Goal: Task Accomplishment & Management: Manage account settings

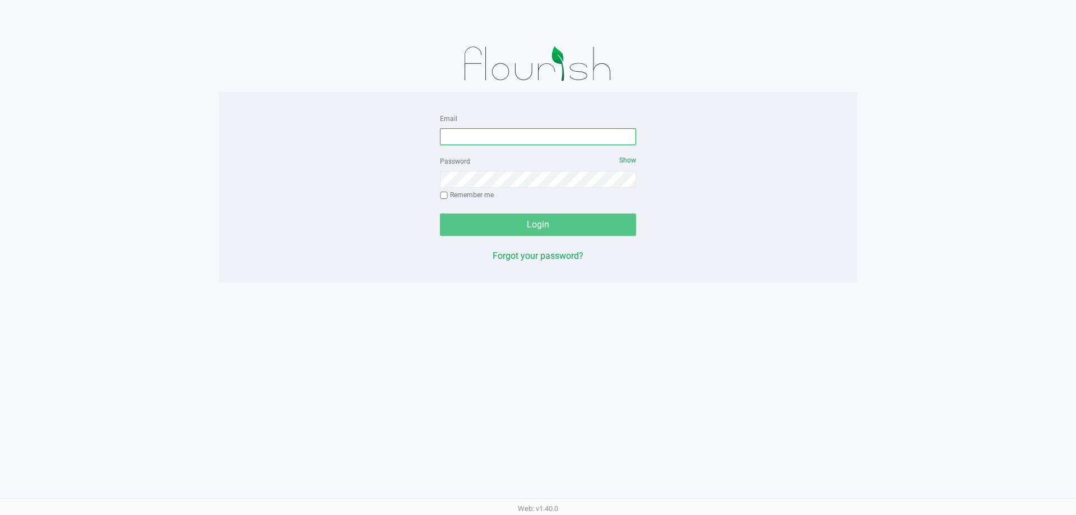
click at [505, 144] on input "Email" at bounding box center [538, 136] width 196 height 17
type input "[EMAIL_ADDRESS][DOMAIN_NAME]"
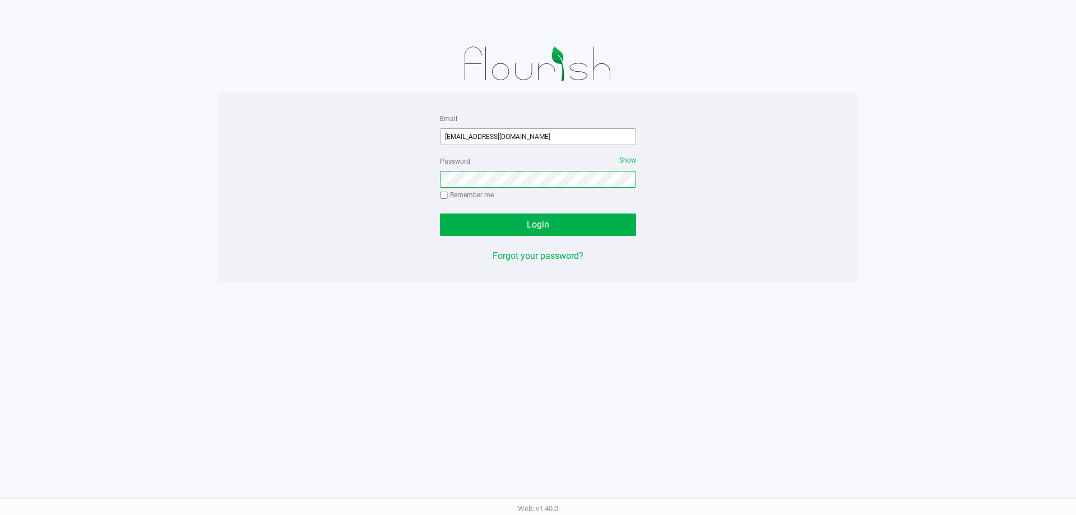
click at [440, 214] on button "Login" at bounding box center [538, 225] width 196 height 22
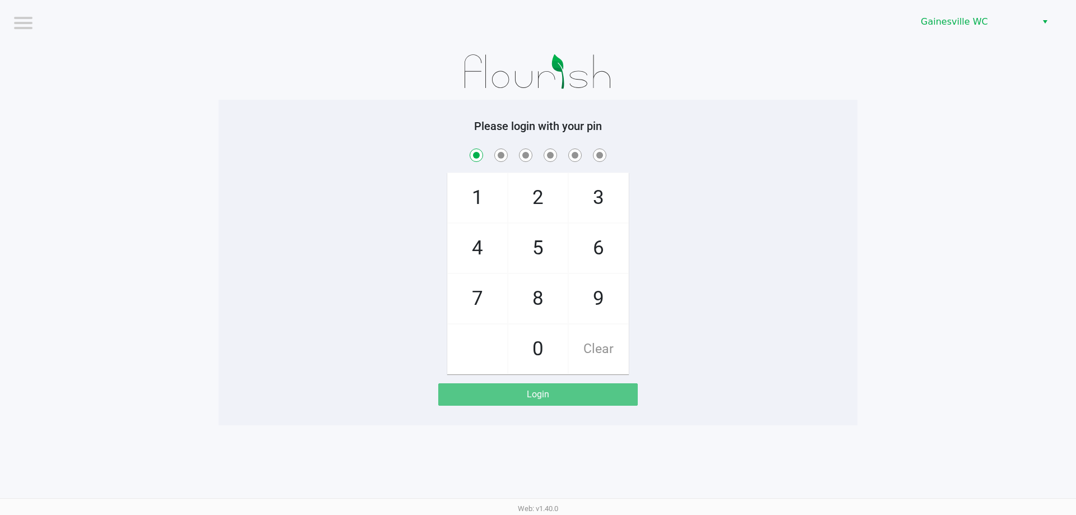
checkbox input "true"
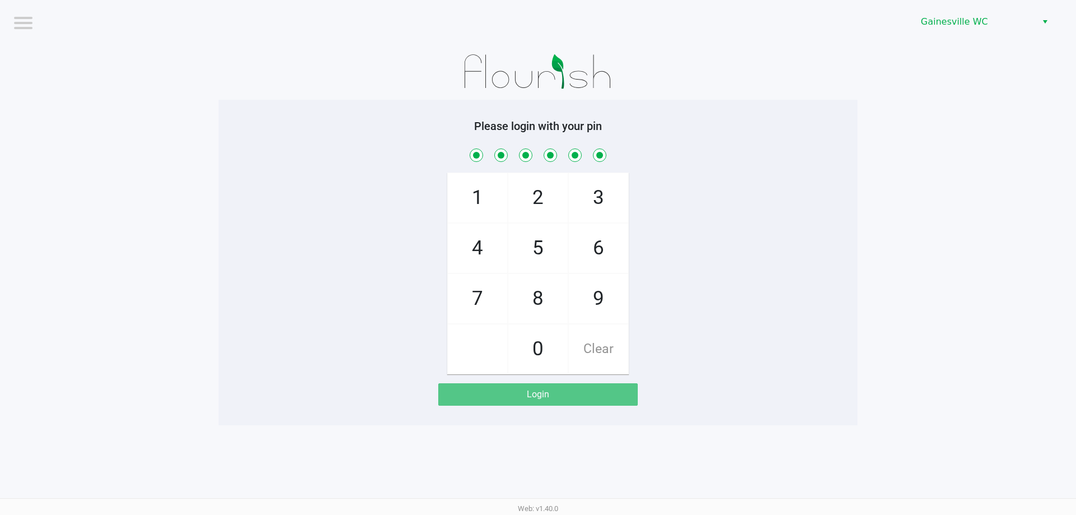
checkbox input "true"
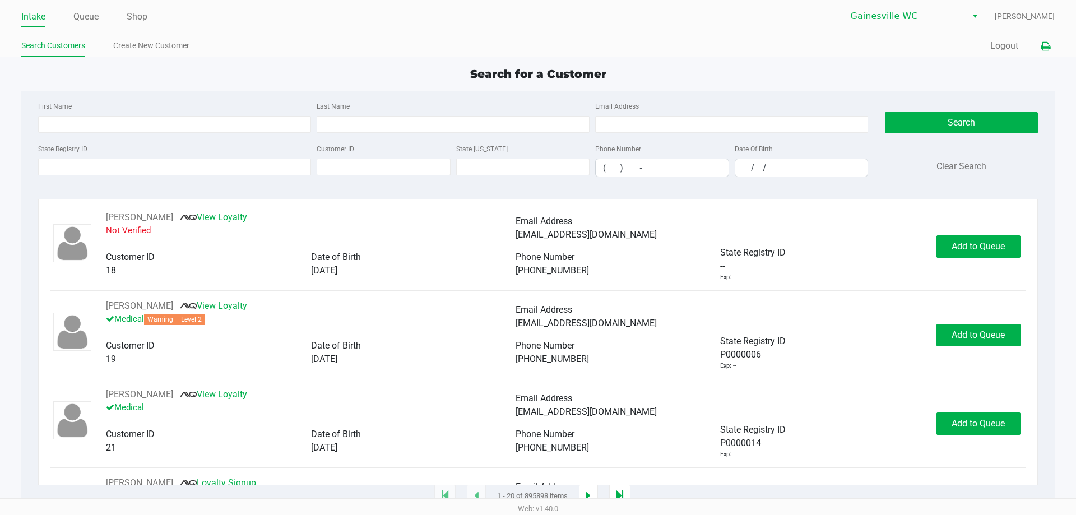
click at [1038, 50] on button at bounding box center [1045, 46] width 18 height 21
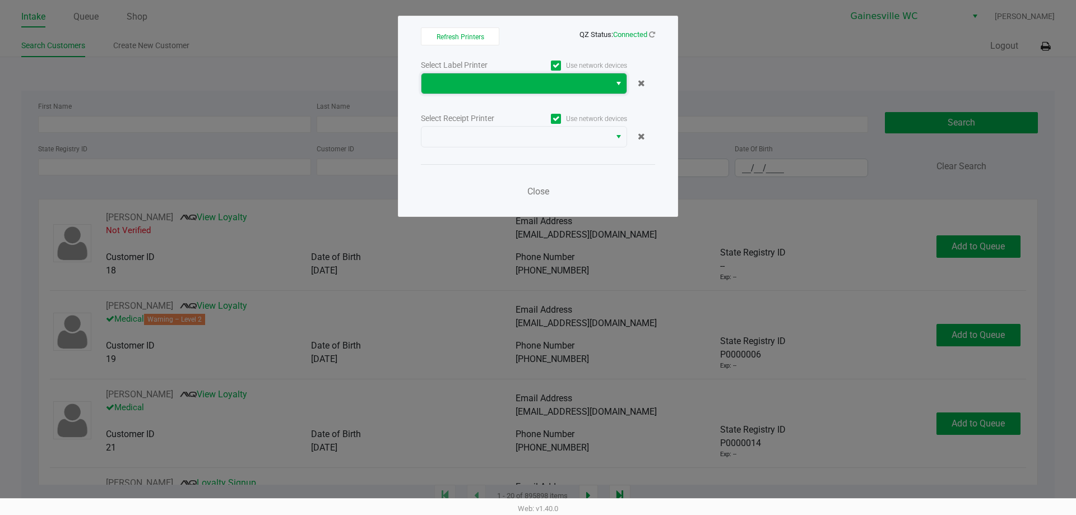
click at [522, 93] on span at bounding box center [515, 83] width 189 height 20
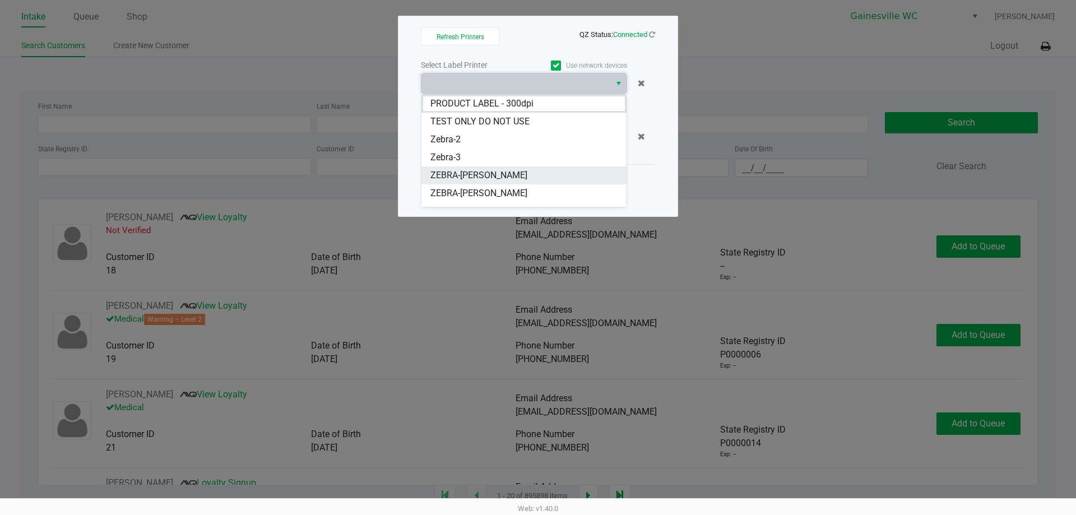
click at [495, 183] on li "ZEBRA-GABI-GRECKO" at bounding box center [523, 175] width 205 height 18
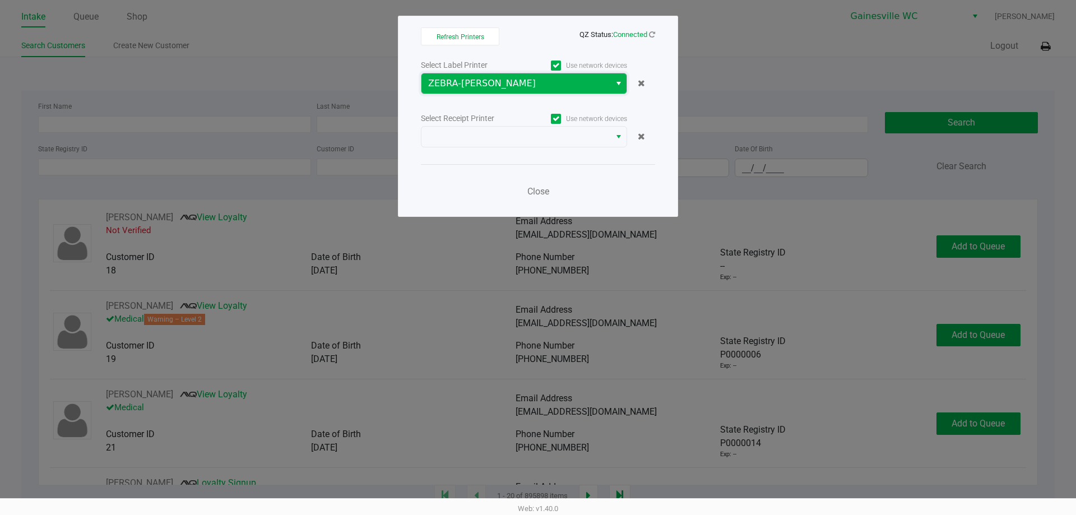
click at [508, 89] on span "ZEBRA-GABI-GRECKO" at bounding box center [515, 83] width 175 height 13
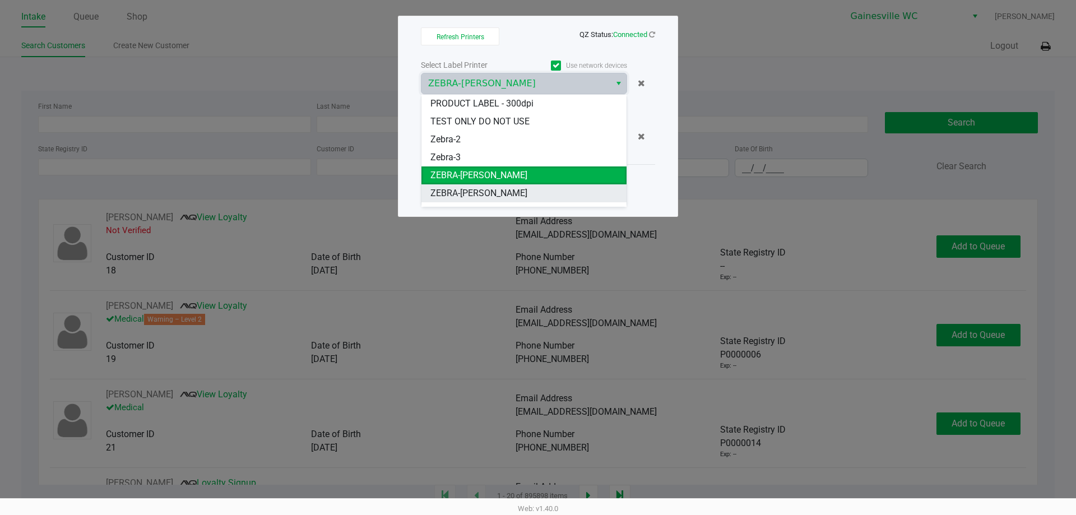
click at [491, 196] on span "ZEBRA-GARY-BARLOW" at bounding box center [478, 193] width 97 height 13
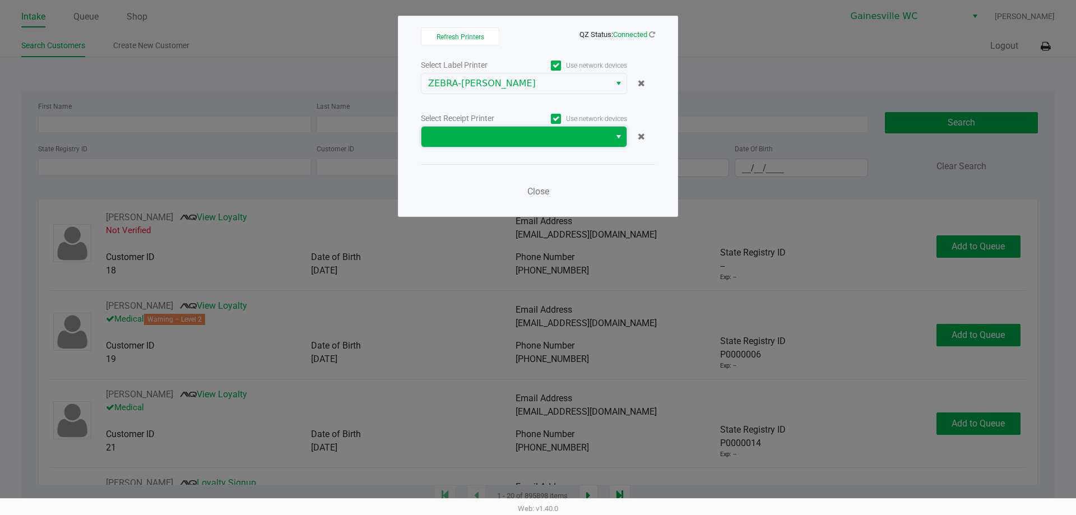
click at [506, 146] on span at bounding box center [515, 137] width 189 height 20
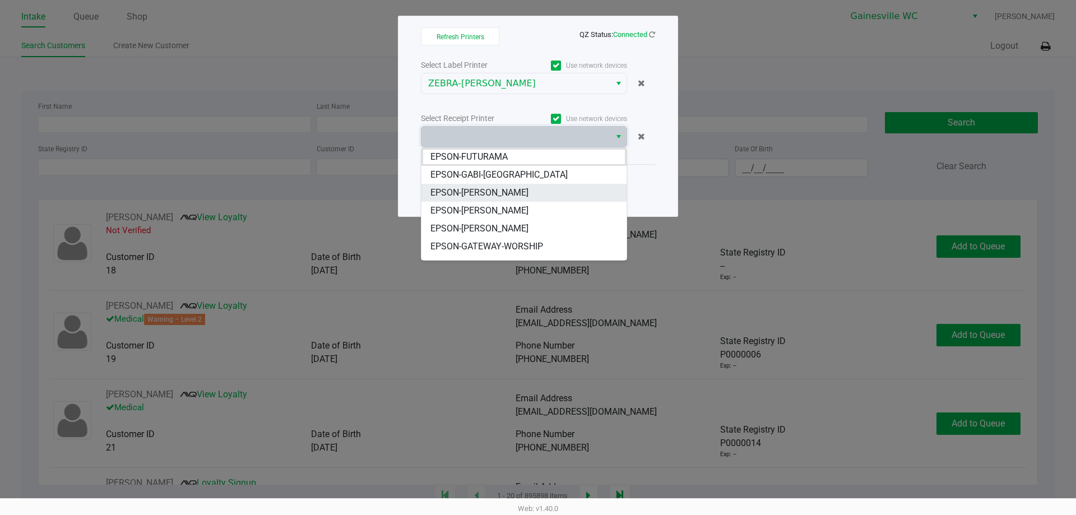
click at [509, 189] on span "EPSON-[PERSON_NAME]" at bounding box center [479, 192] width 98 height 13
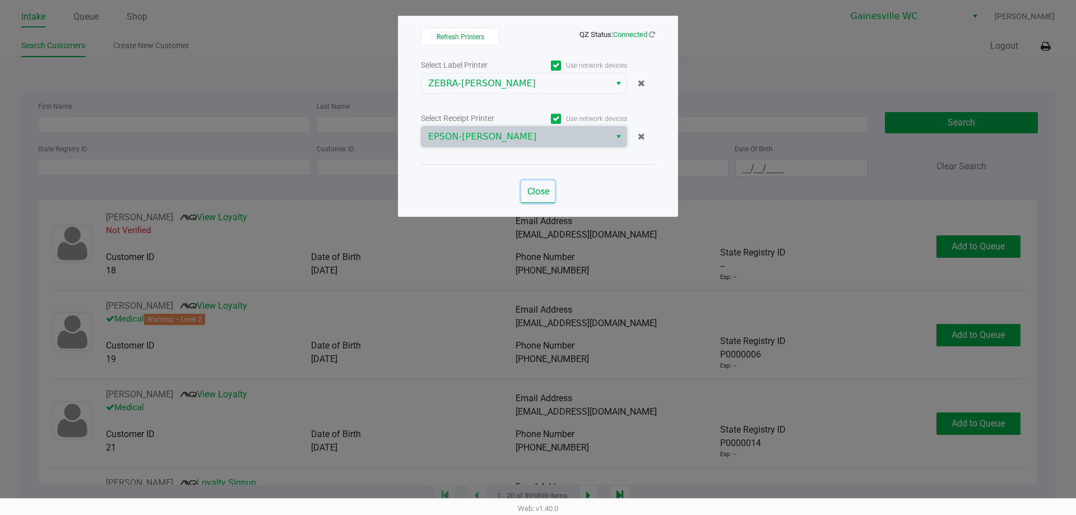
click at [532, 191] on span "Close" at bounding box center [538, 191] width 22 height 11
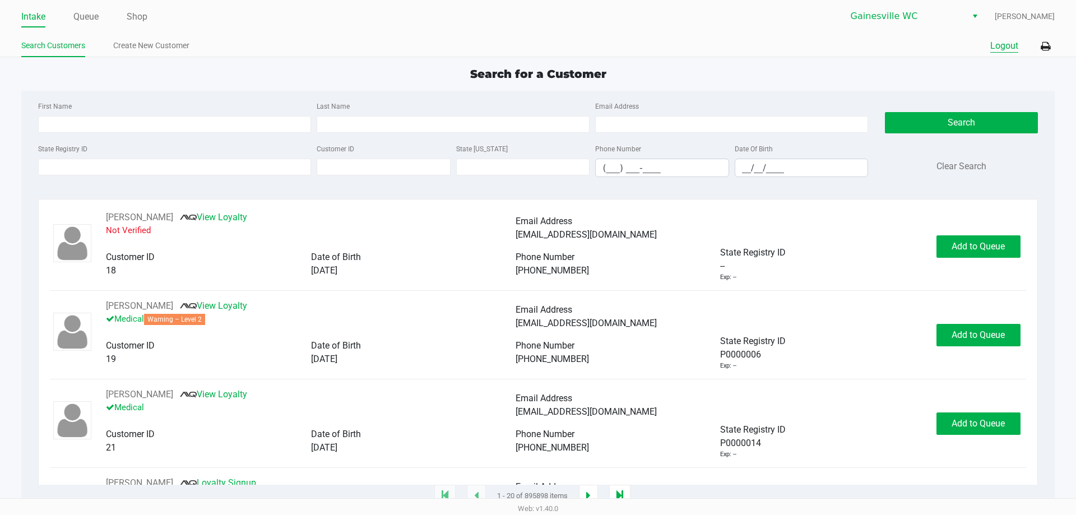
click at [995, 46] on button "Logout" at bounding box center [1004, 45] width 28 height 13
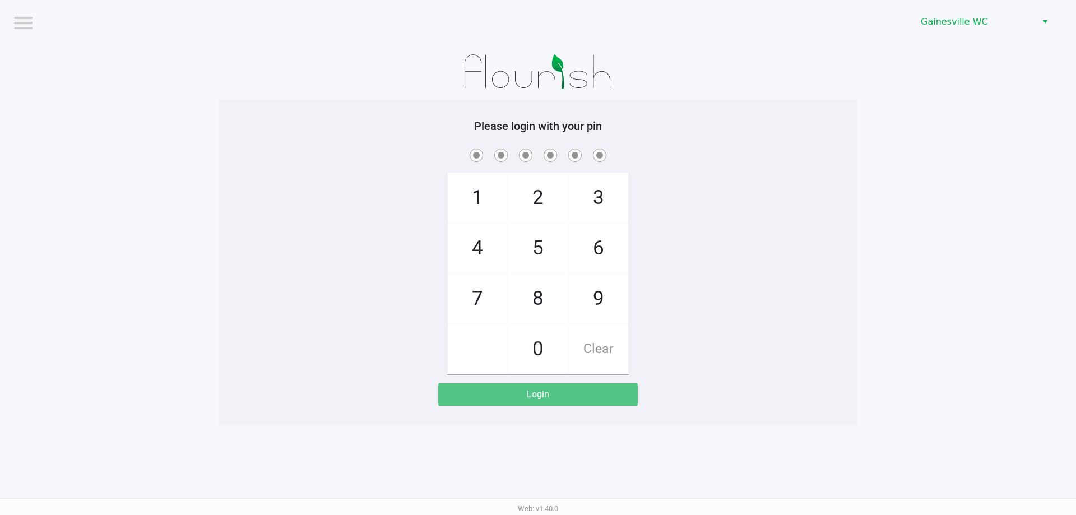
drag, startPoint x: 219, startPoint y: 109, endPoint x: 224, endPoint y: 108, distance: 5.9
click at [219, 109] on div "Please login with your pin 1 4 7 2 5 8 0 3 6 9 Clear Login" at bounding box center [538, 263] width 639 height 326
checkbox input "true"
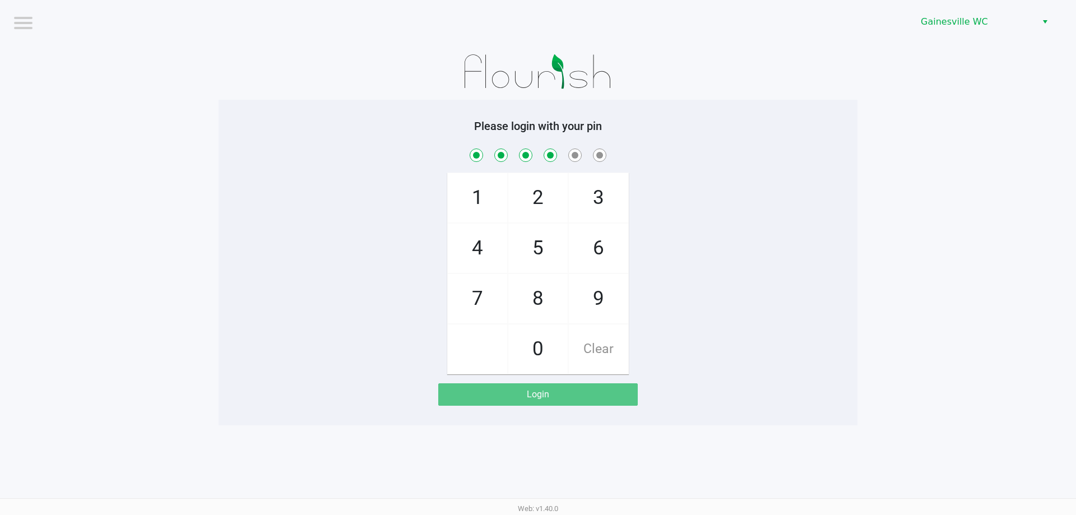
checkbox input "true"
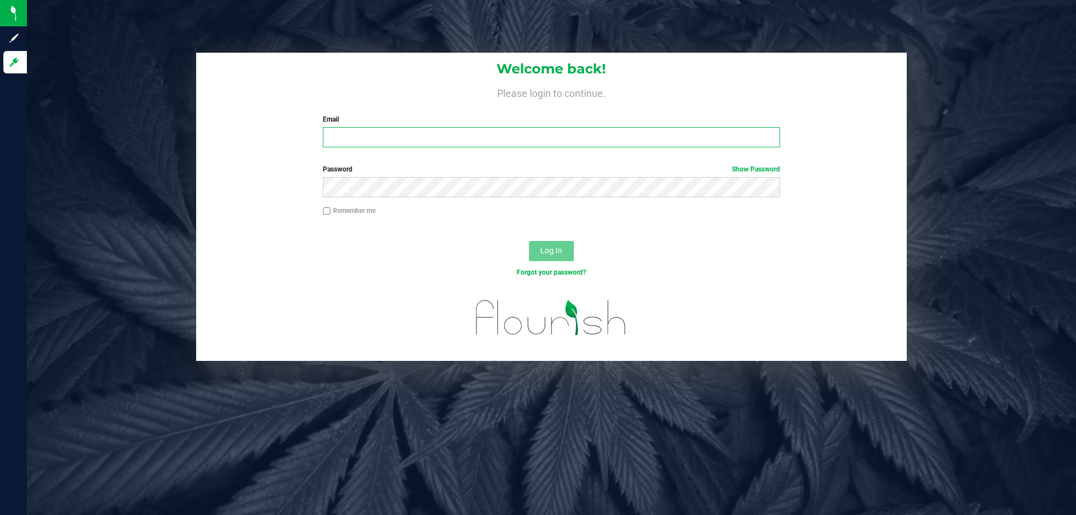
click at [349, 133] on input "Email" at bounding box center [551, 137] width 457 height 20
type input "[EMAIL_ADDRESS][DOMAIN_NAME]"
click at [529, 241] on button "Log In" at bounding box center [551, 251] width 45 height 20
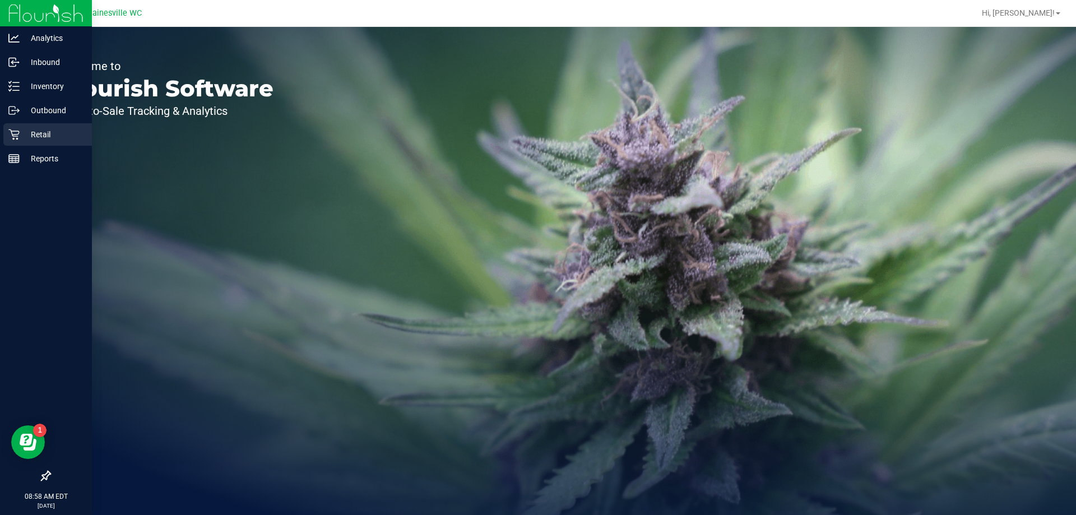
click at [0, 134] on link "Retail" at bounding box center [46, 135] width 92 height 24
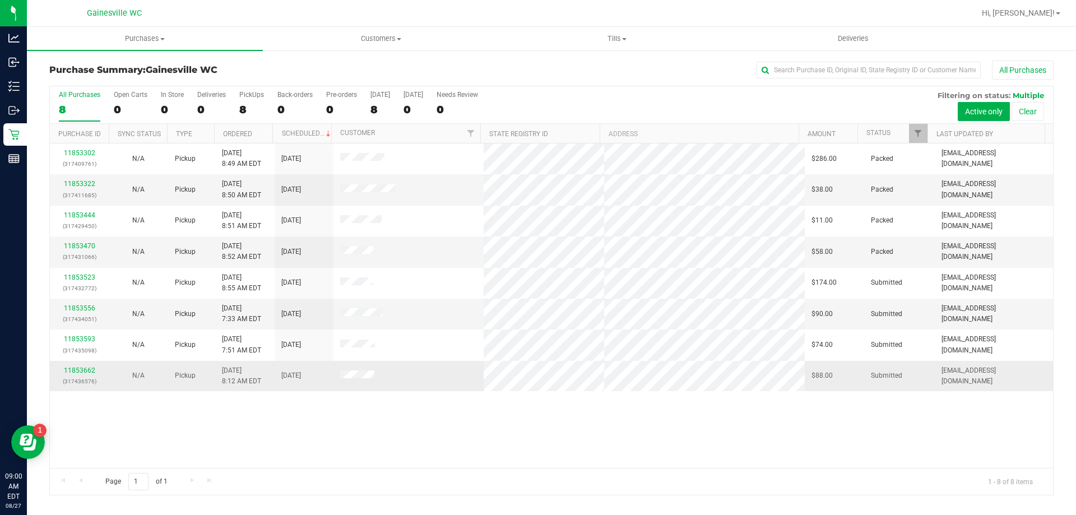
click at [77, 374] on div "11853662 (317436576)" at bounding box center [79, 375] width 45 height 21
click at [77, 374] on link "11853662" at bounding box center [79, 370] width 31 height 8
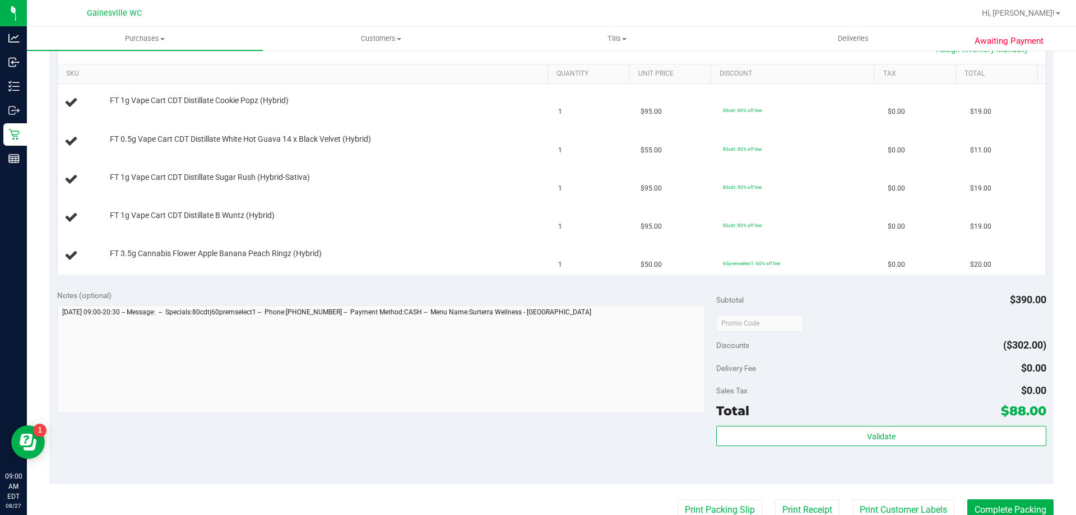
scroll to position [280, 0]
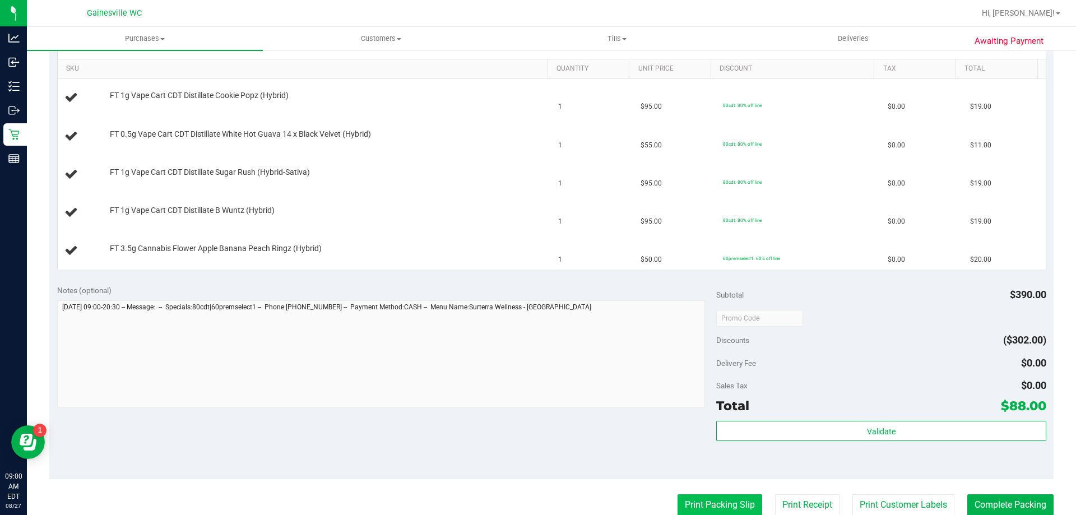
click at [704, 497] on button "Print Packing Slip" at bounding box center [719, 504] width 85 height 21
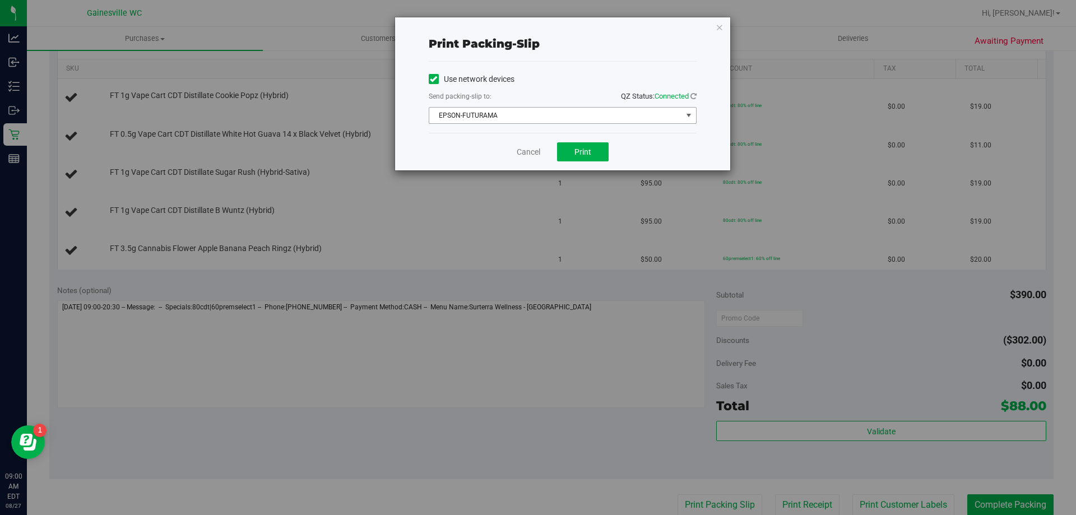
click at [582, 116] on span "EPSON-FUTURAMA" at bounding box center [555, 116] width 253 height 16
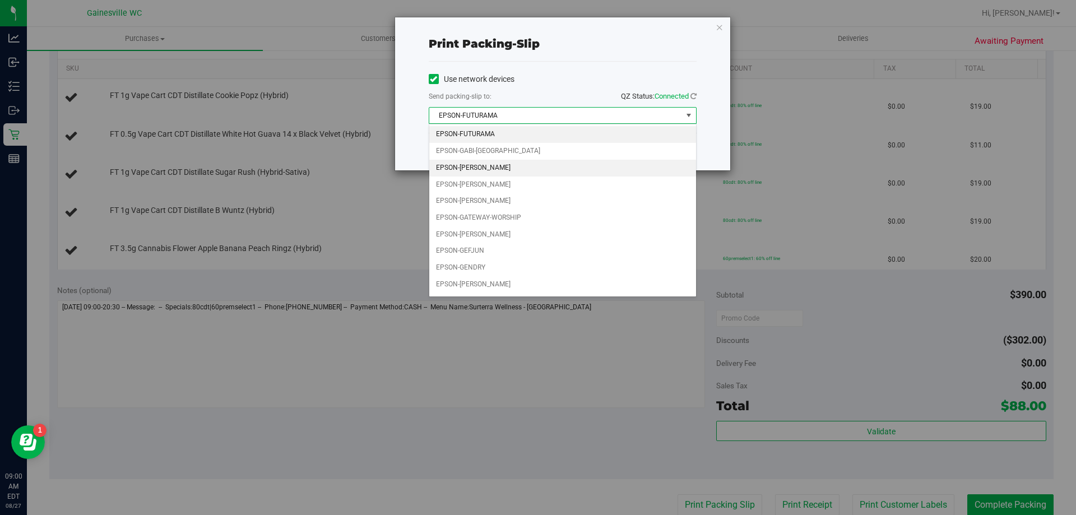
click at [557, 163] on li "EPSON-[PERSON_NAME]" at bounding box center [562, 168] width 267 height 17
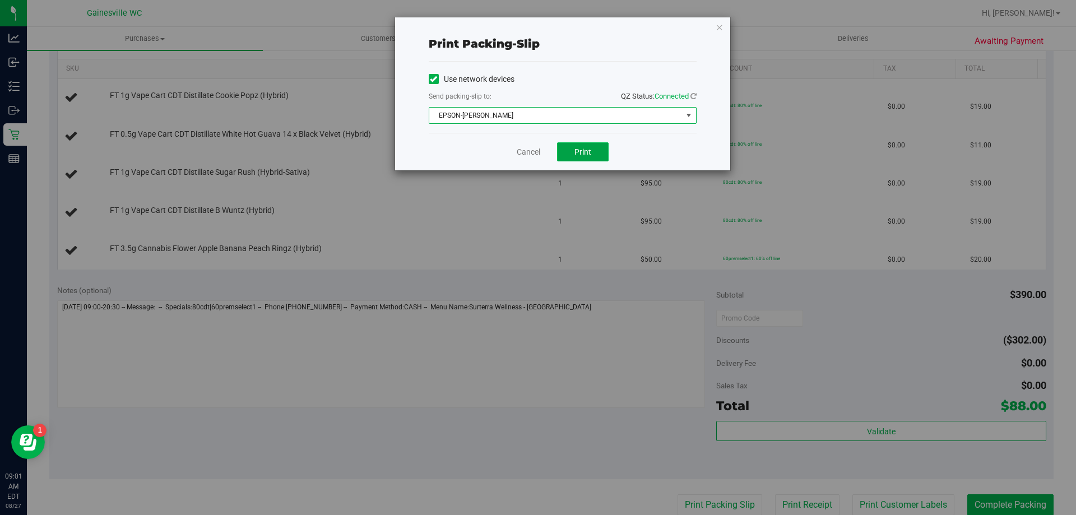
click at [578, 155] on span "Print" at bounding box center [582, 151] width 17 height 9
click at [538, 153] on link "Cancel" at bounding box center [529, 152] width 24 height 12
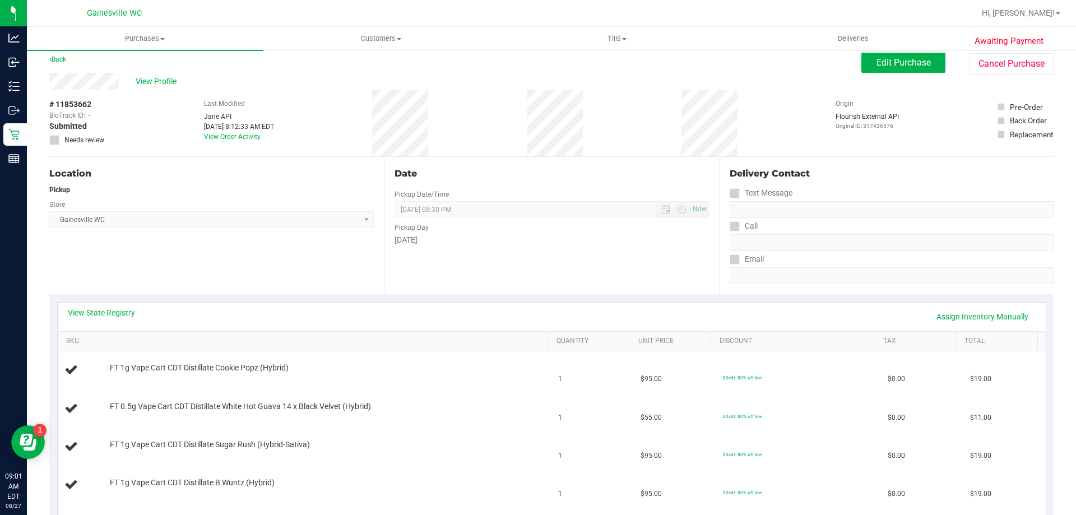
scroll to position [0, 0]
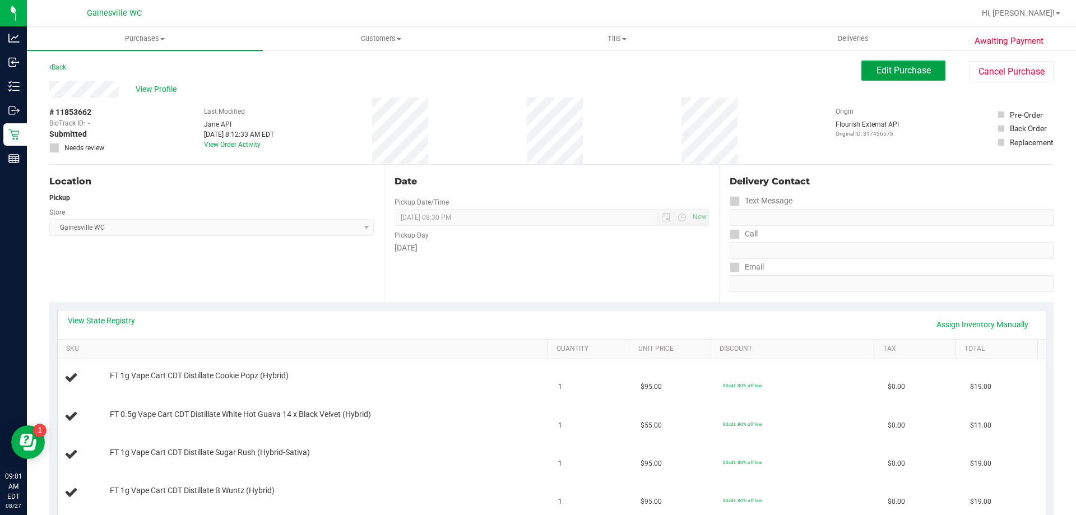
click at [919, 77] on button "Edit Purchase" at bounding box center [903, 71] width 84 height 20
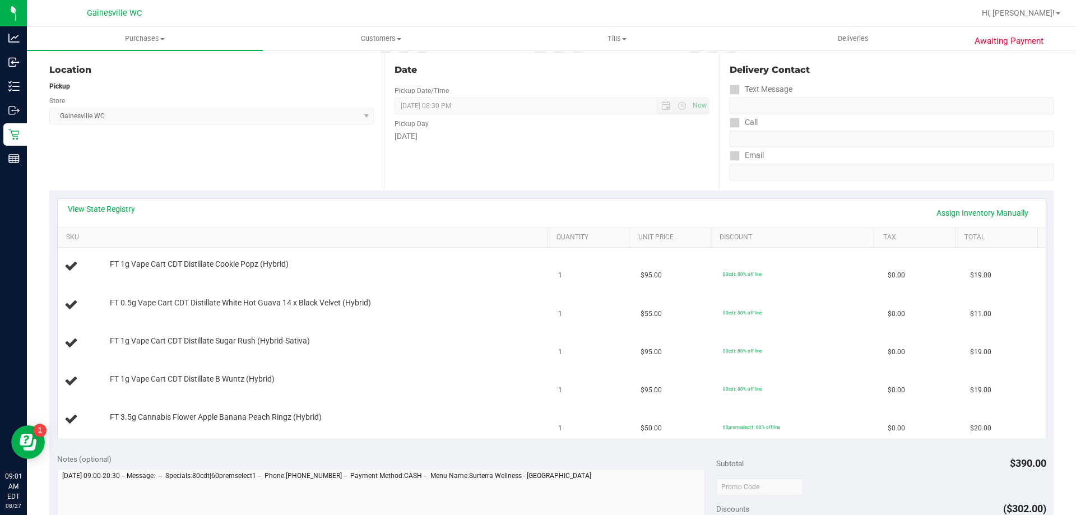
scroll to position [280, 0]
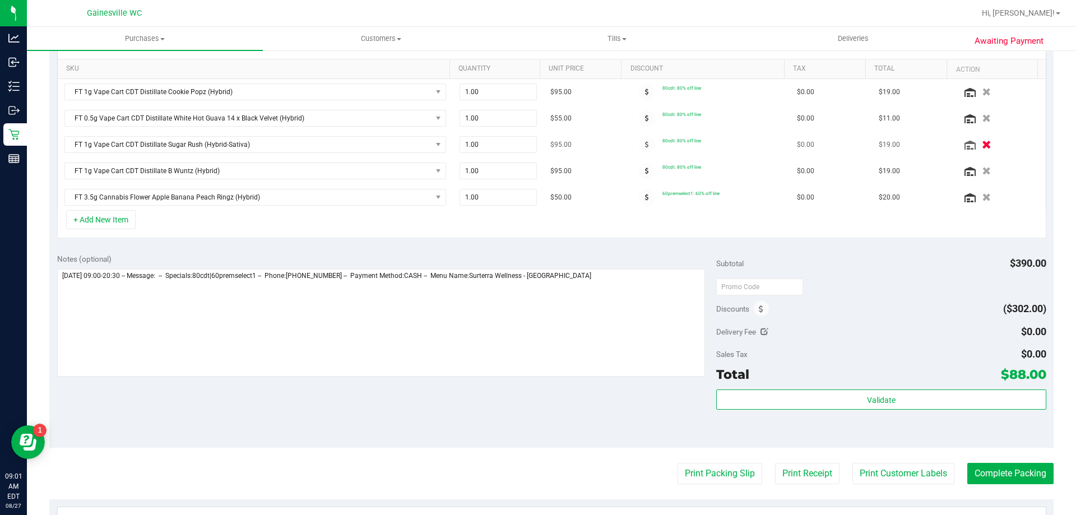
click at [982, 146] on icon "button" at bounding box center [987, 145] width 10 height 8
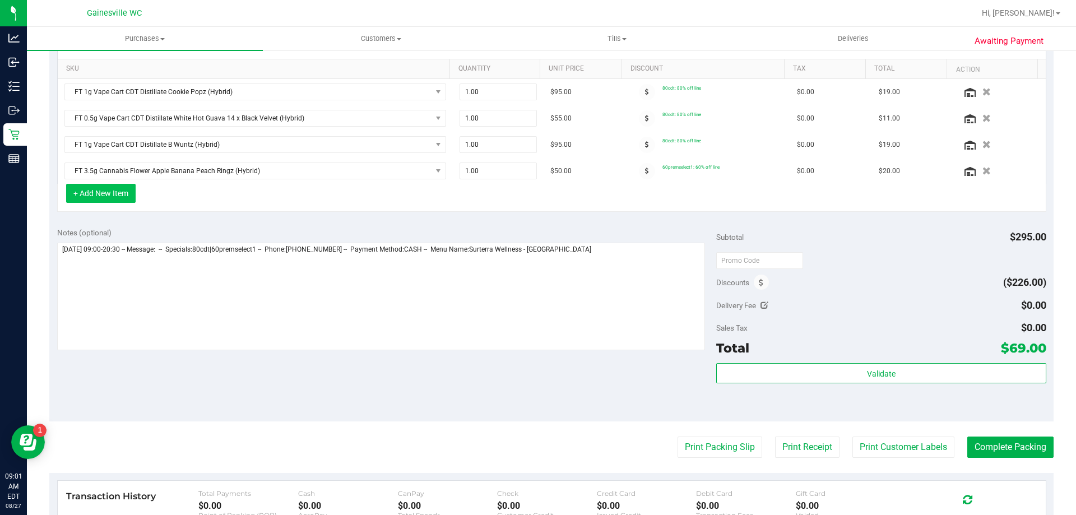
click at [123, 192] on button "+ Add New Item" at bounding box center [100, 193] width 69 height 19
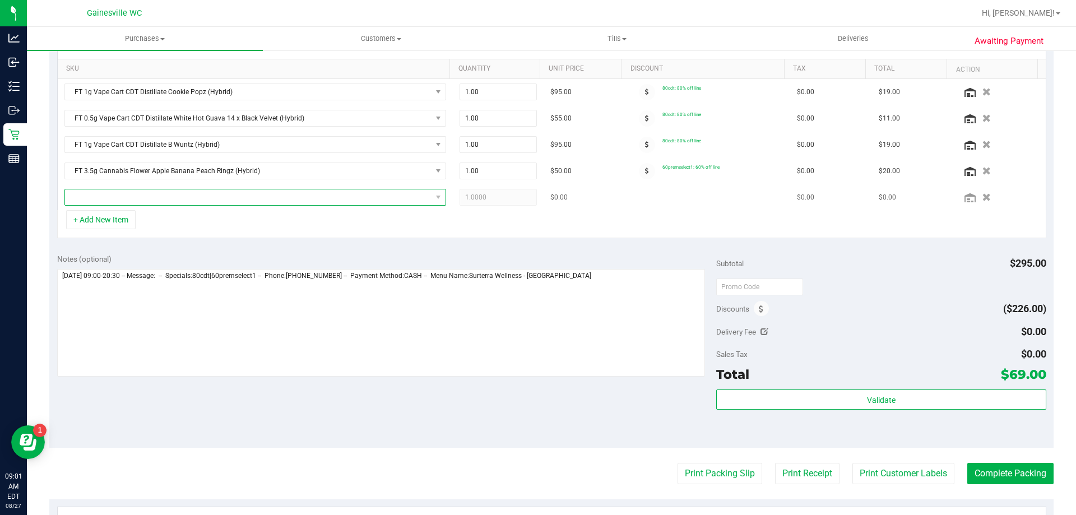
click at [140, 195] on span "NO DATA FOUND" at bounding box center [248, 197] width 366 height 16
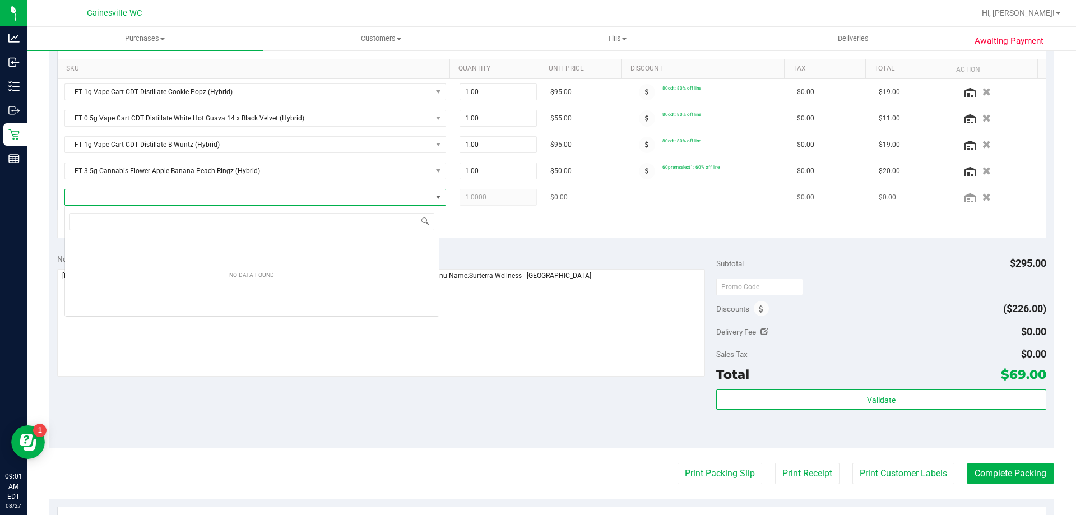
scroll to position [17, 375]
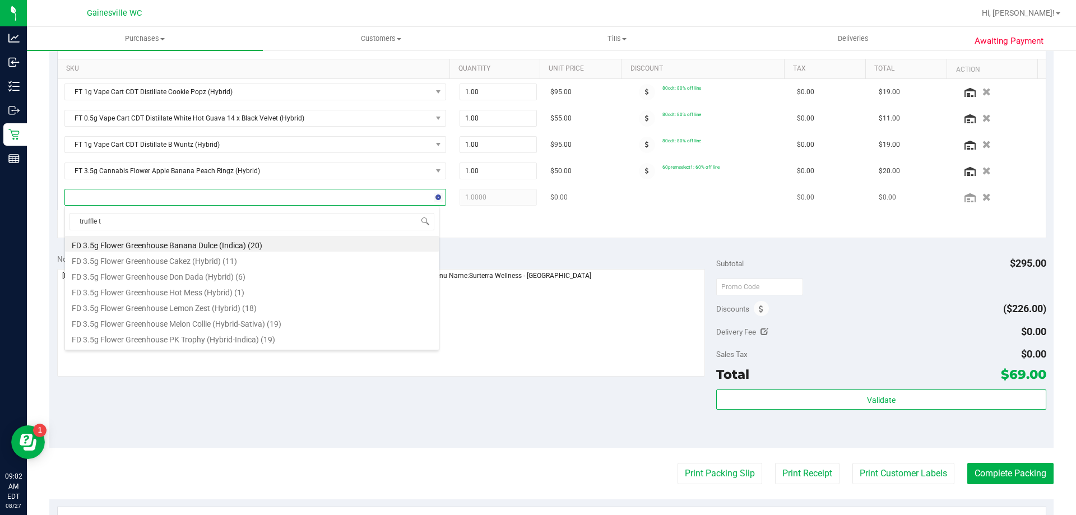
type input "truffle tw"
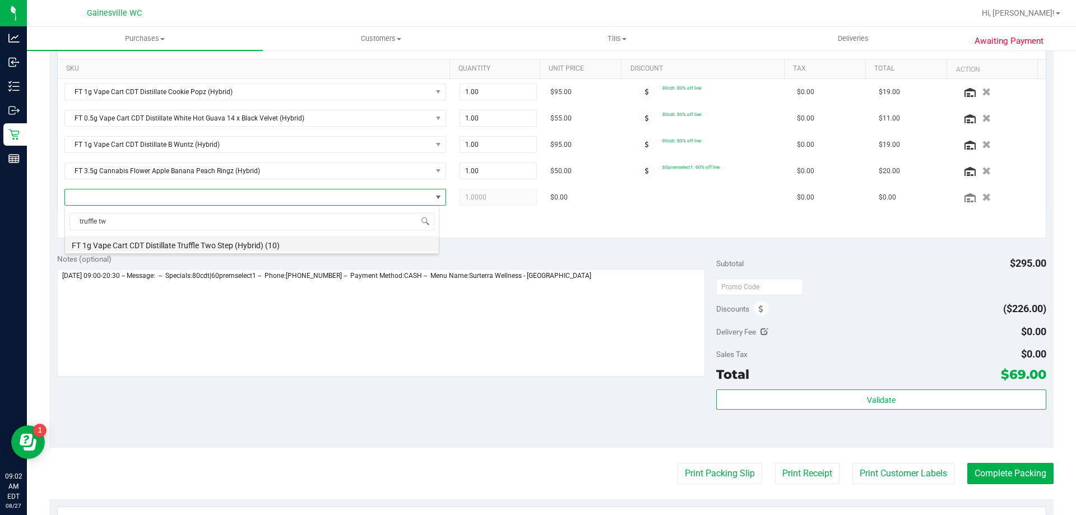
click at [198, 248] on li "FT 1g Vape Cart CDT Distillate Truffle Two Step (Hybrid) (10)" at bounding box center [252, 244] width 374 height 16
click at [269, 245] on div "View State Registry SKU Quantity Unit Price Discount Tax Total Action FT 1g Vap…" at bounding box center [551, 134] width 1004 height 224
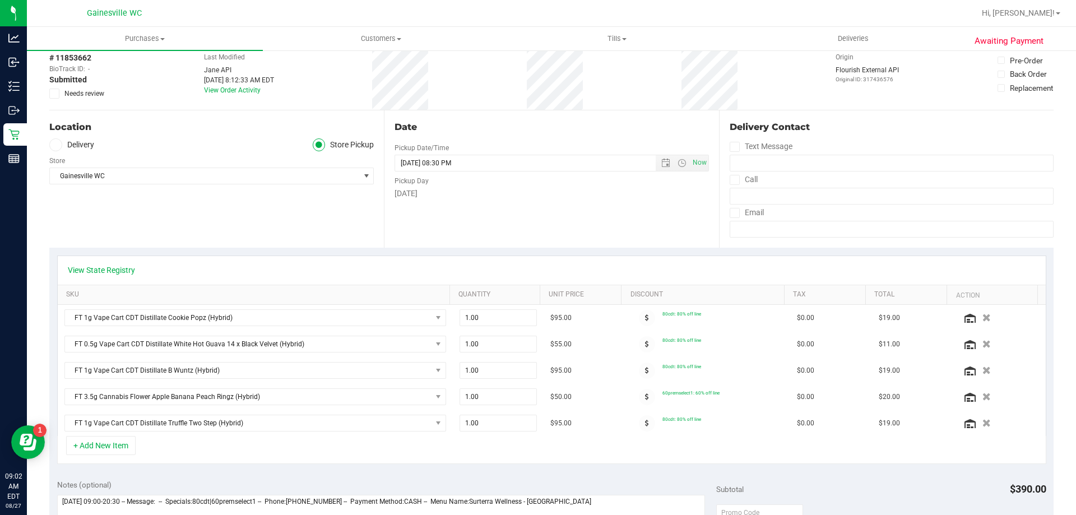
scroll to position [0, 0]
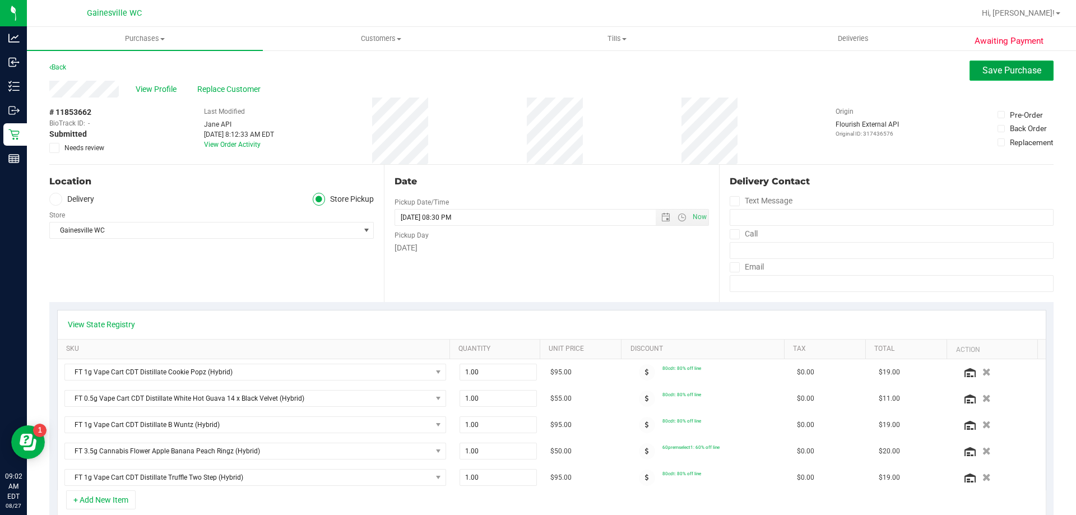
click at [982, 75] on span "Save Purchase" at bounding box center [1011, 70] width 59 height 11
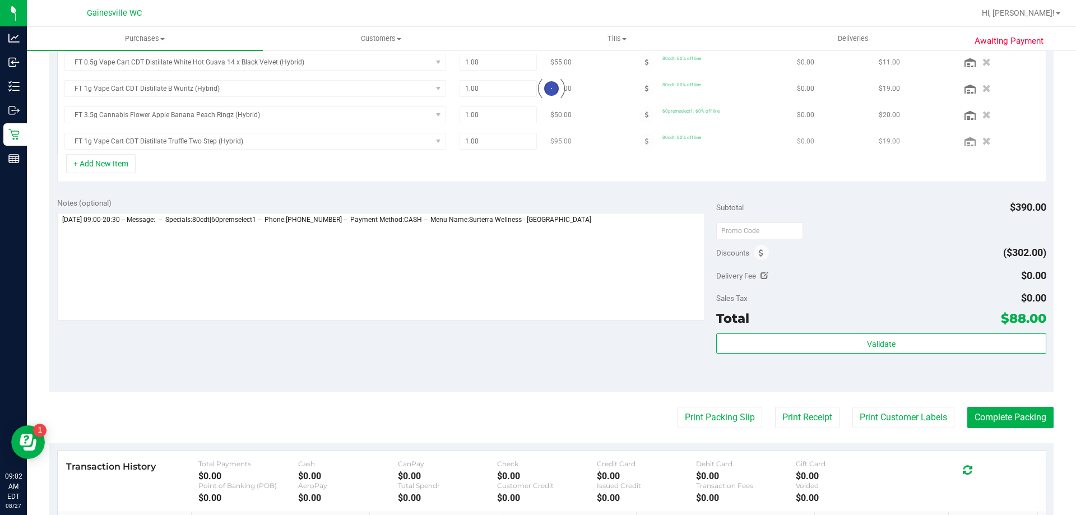
scroll to position [328, 0]
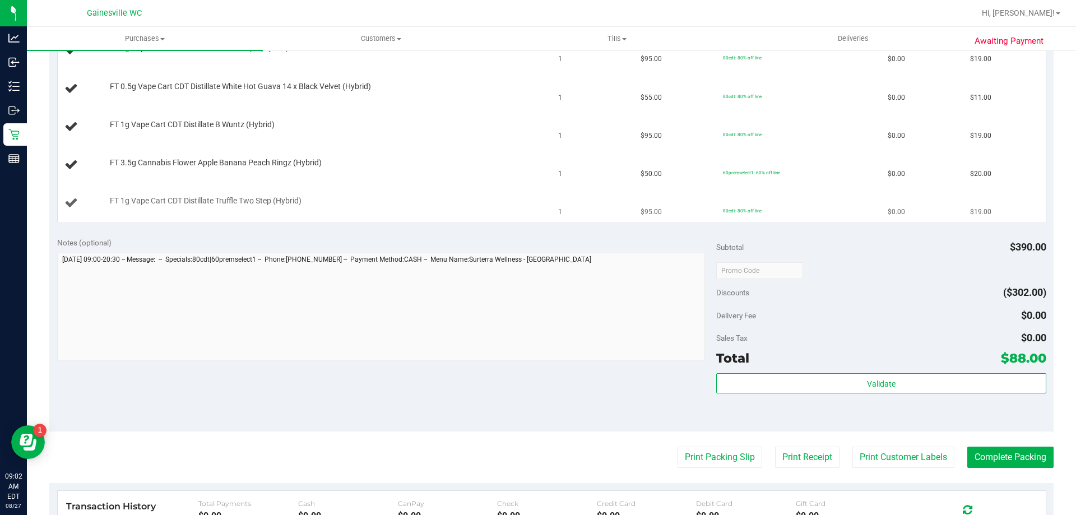
scroll to position [384, 0]
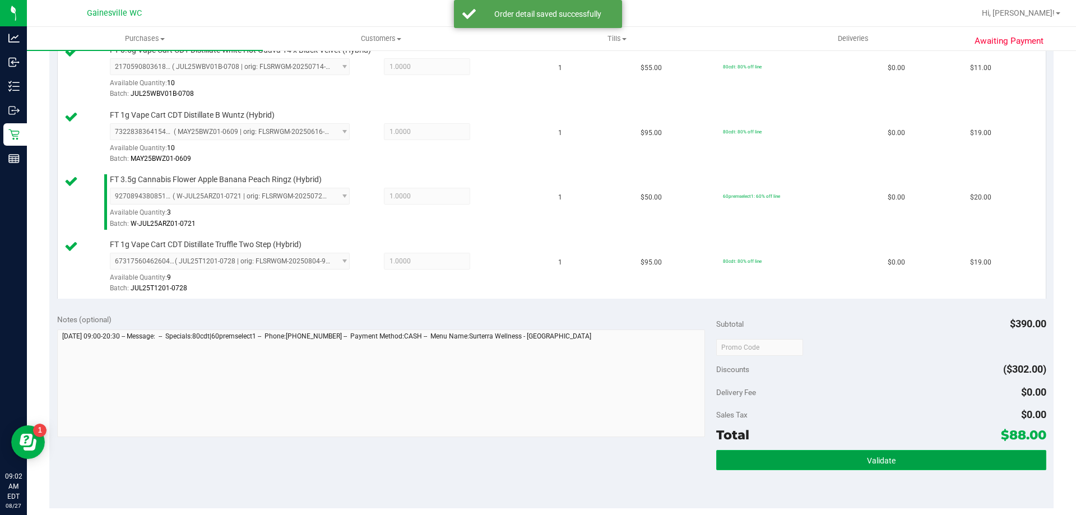
click at [920, 463] on button "Validate" at bounding box center [880, 460] width 329 height 20
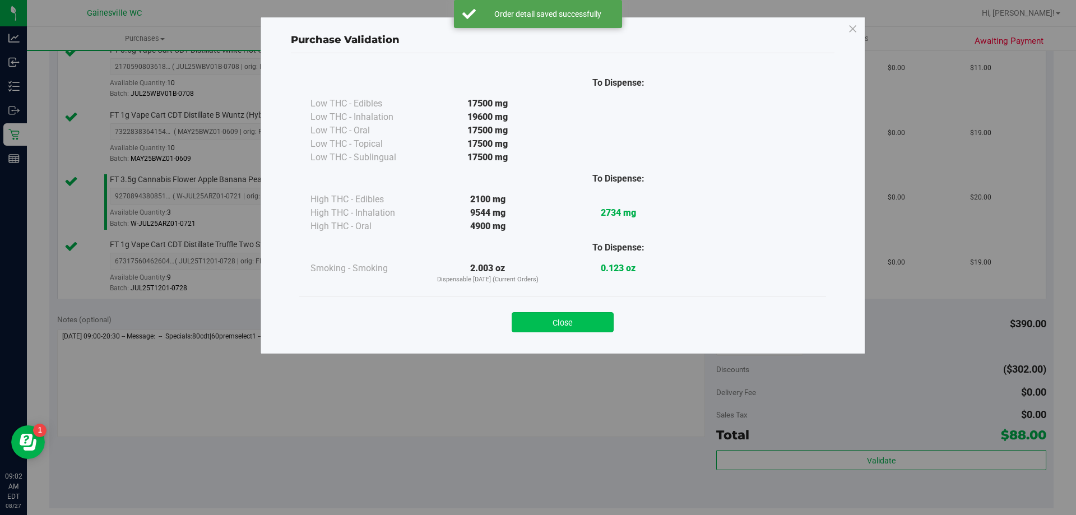
click at [602, 318] on button "Close" at bounding box center [563, 322] width 102 height 20
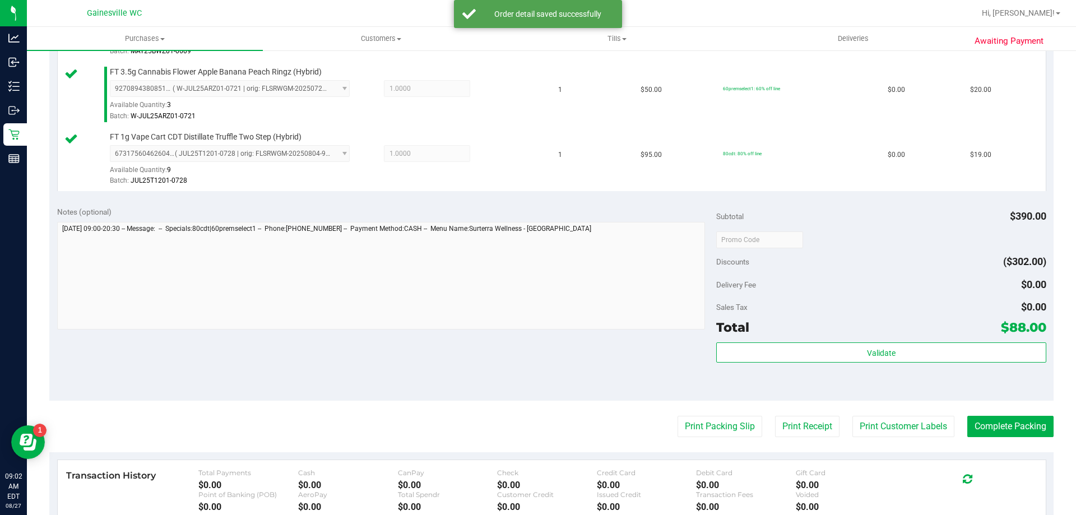
scroll to position [552, 0]
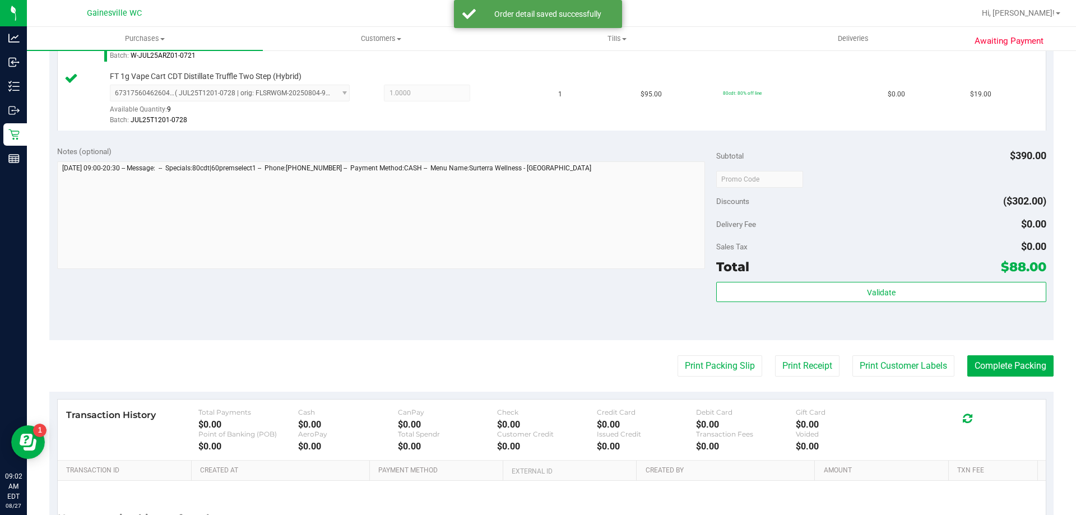
click at [1031, 377] on purchase-details "Back Edit Purchase Cancel Purchase View Profile # 11853662 BioTrack ID: - Submi…" at bounding box center [551, 55] width 1004 height 1093
click at [1031, 373] on button "Complete Packing" at bounding box center [1010, 365] width 86 height 21
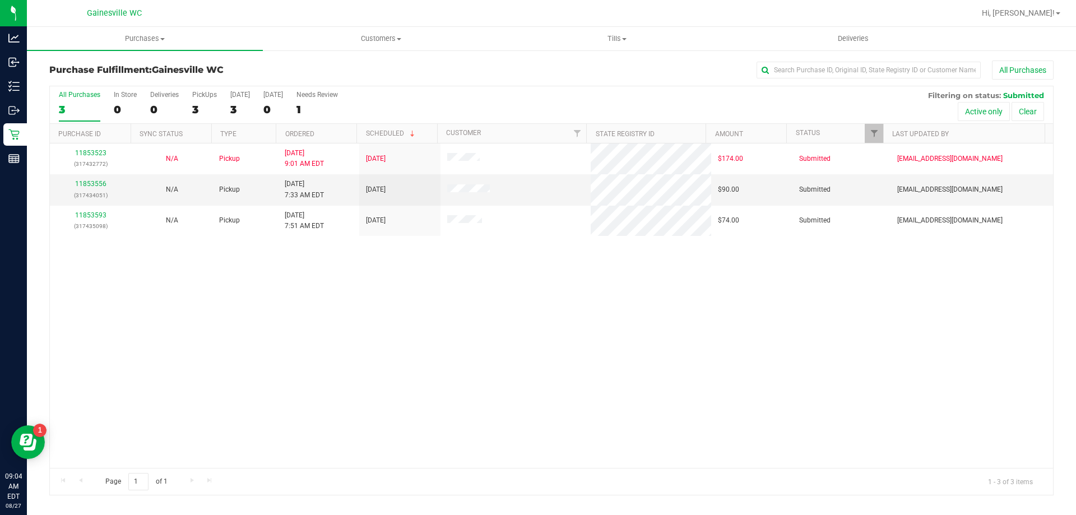
drag, startPoint x: 230, startPoint y: 299, endPoint x: 239, endPoint y: 298, distance: 9.0
click at [233, 300] on div "11853523 (317432772) N/A Pickup [DATE] 9:01 AM EDT 8/27/2025 $174.00 Submitted …" at bounding box center [551, 305] width 1003 height 324
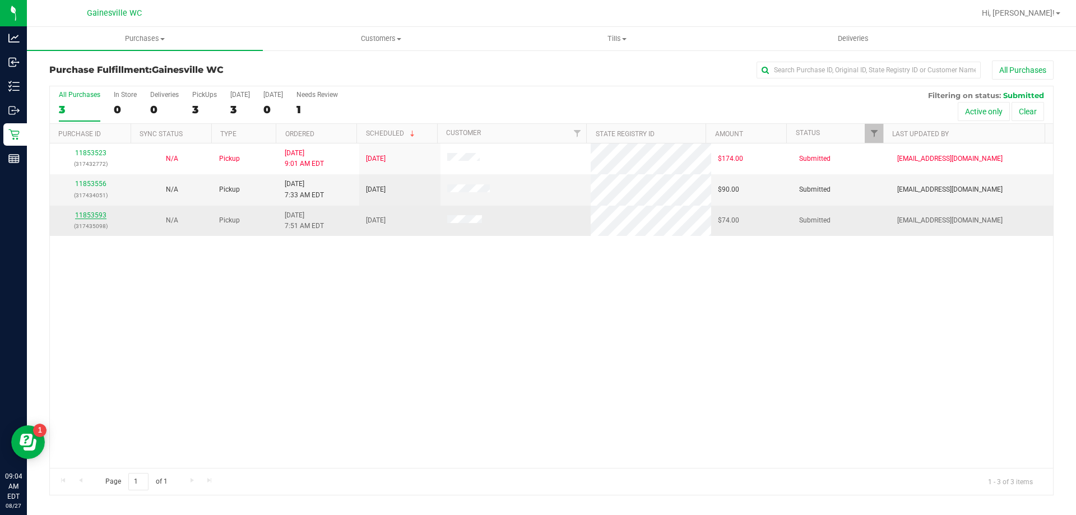
click at [92, 212] on link "11853593" at bounding box center [90, 215] width 31 height 8
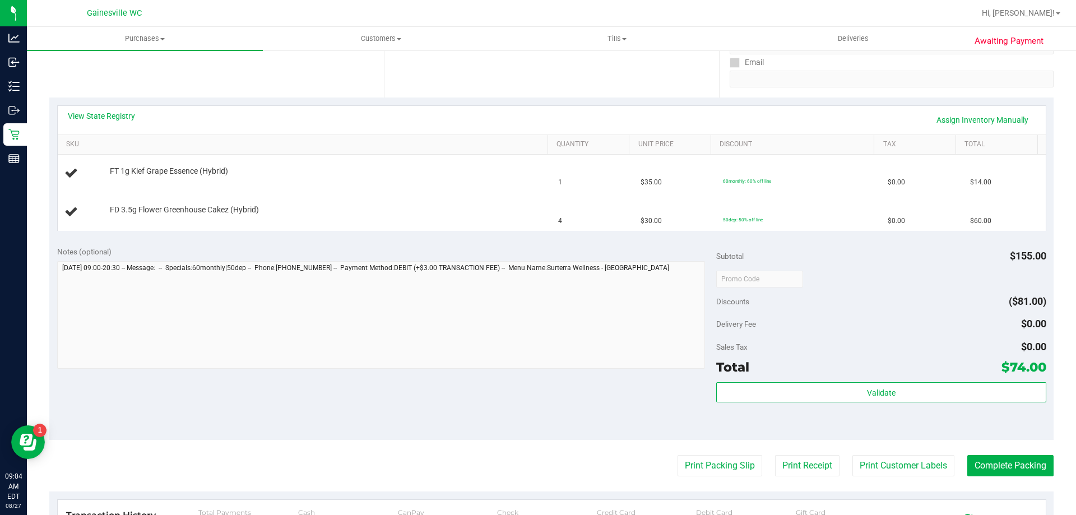
scroll to position [224, 0]
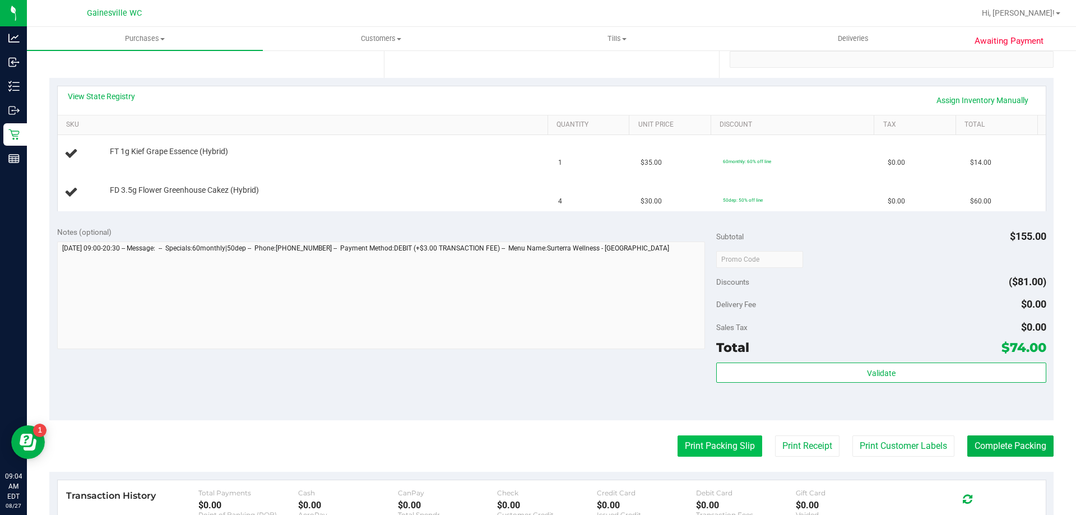
click at [697, 447] on button "Print Packing Slip" at bounding box center [719, 445] width 85 height 21
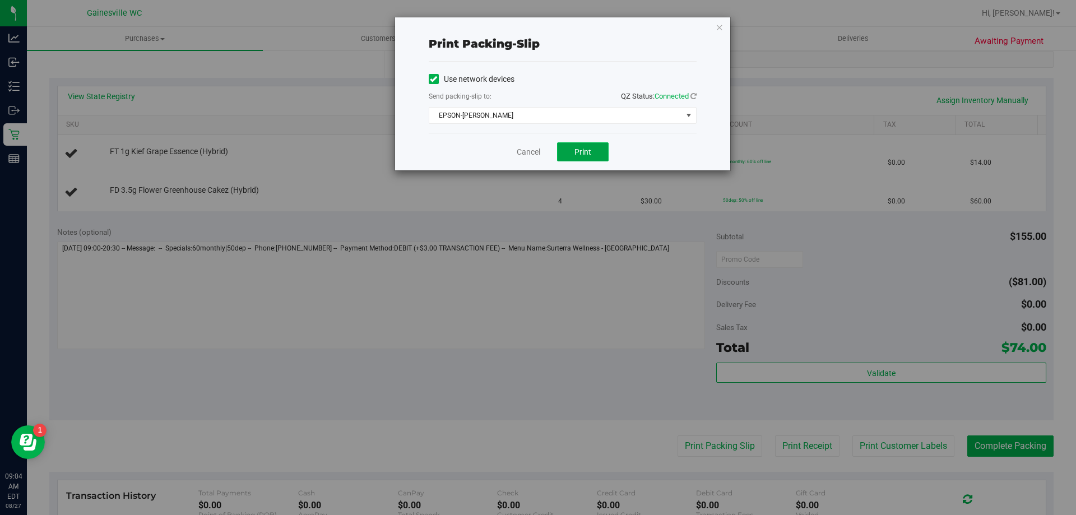
click at [601, 146] on button "Print" at bounding box center [583, 151] width 52 height 19
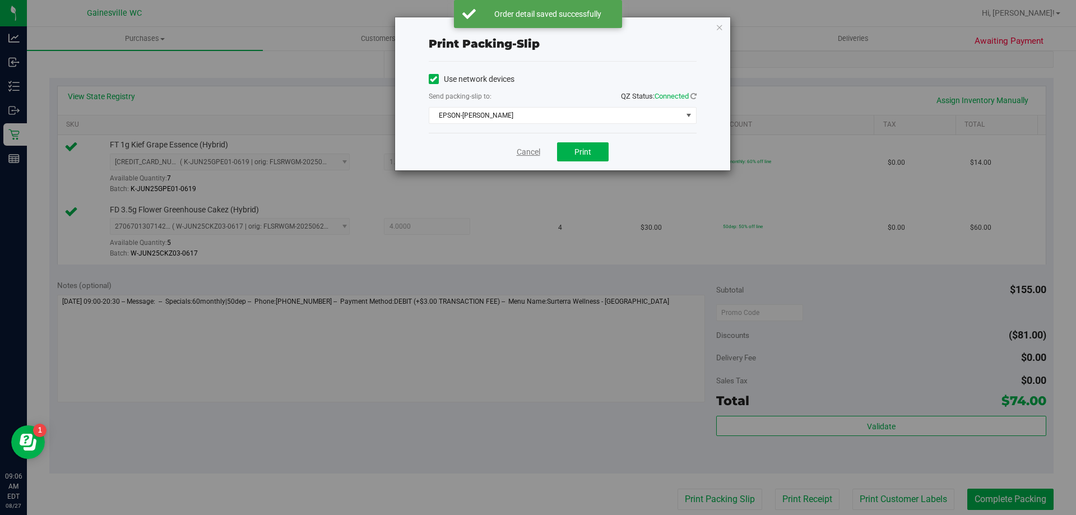
click at [537, 155] on link "Cancel" at bounding box center [529, 152] width 24 height 12
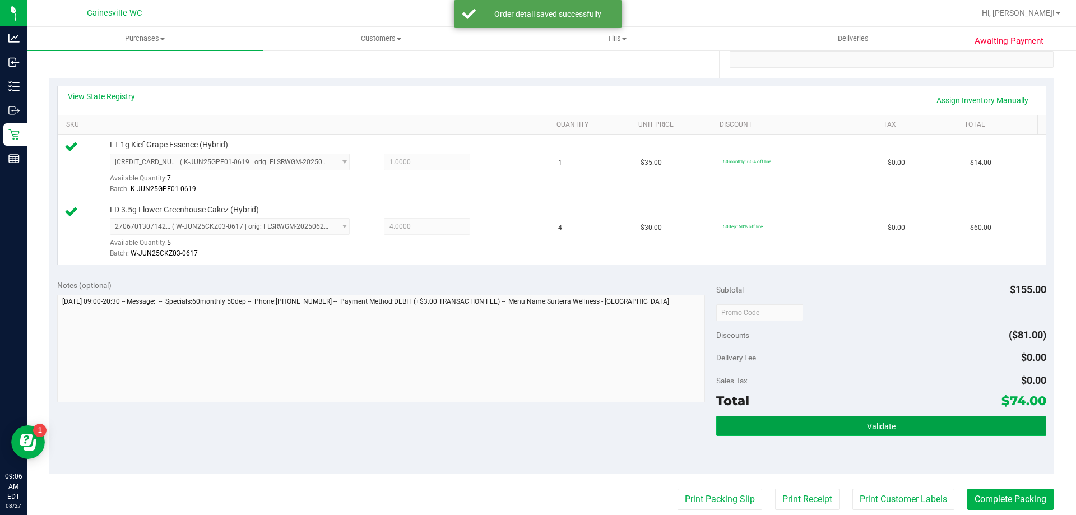
click at [911, 432] on button "Validate" at bounding box center [880, 426] width 329 height 20
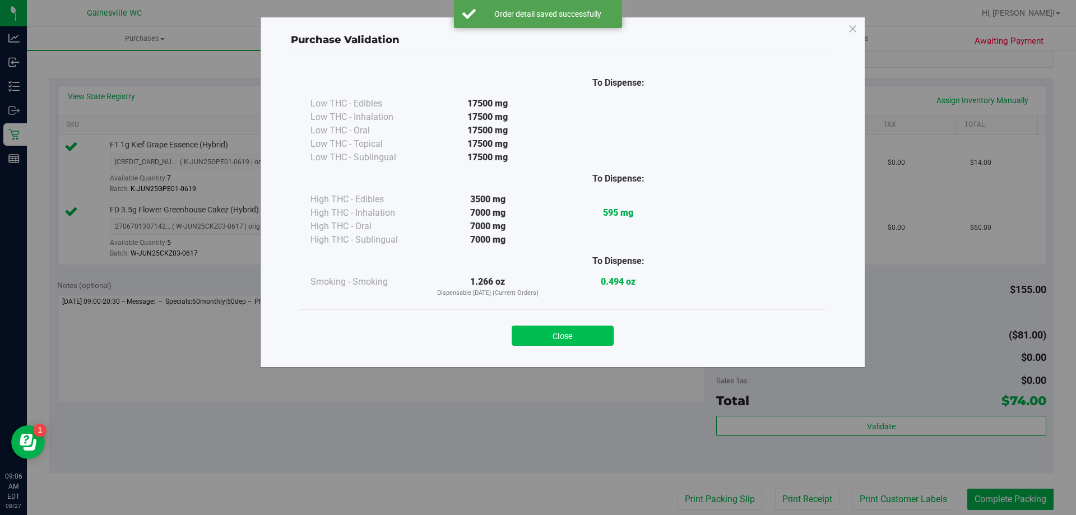
click at [582, 333] on button "Close" at bounding box center [563, 336] width 102 height 20
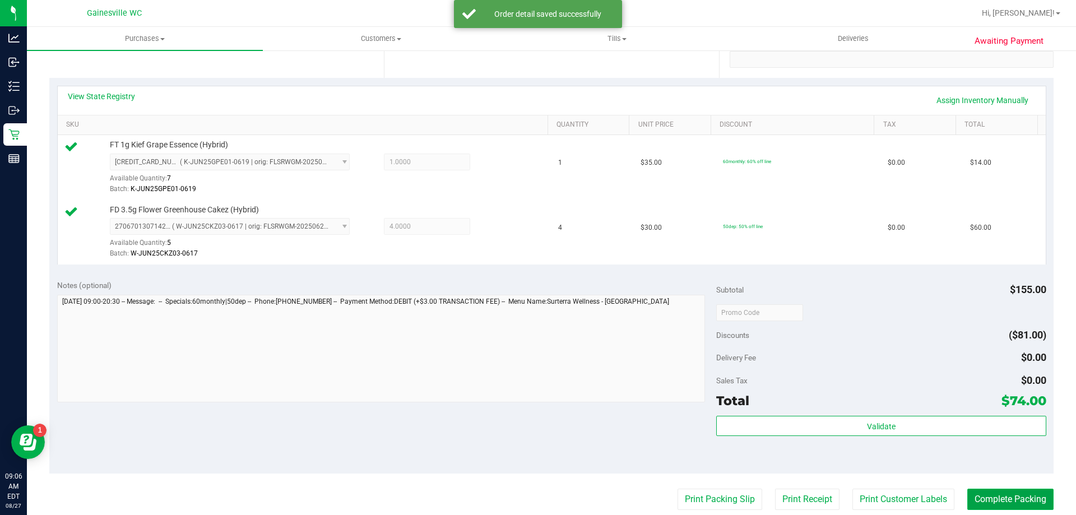
click at [994, 503] on button "Complete Packing" at bounding box center [1010, 499] width 86 height 21
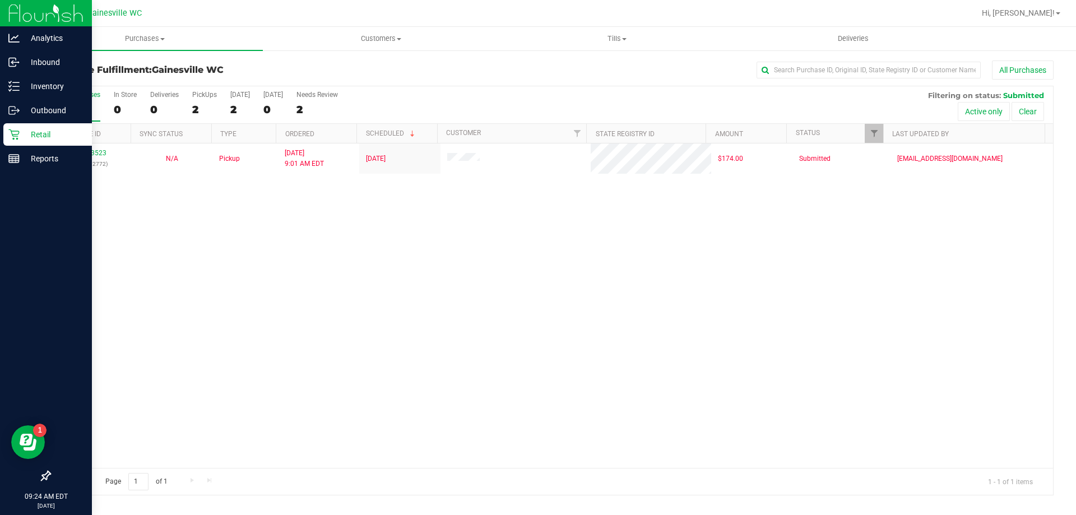
click at [23, 146] on link "Retail" at bounding box center [46, 135] width 92 height 24
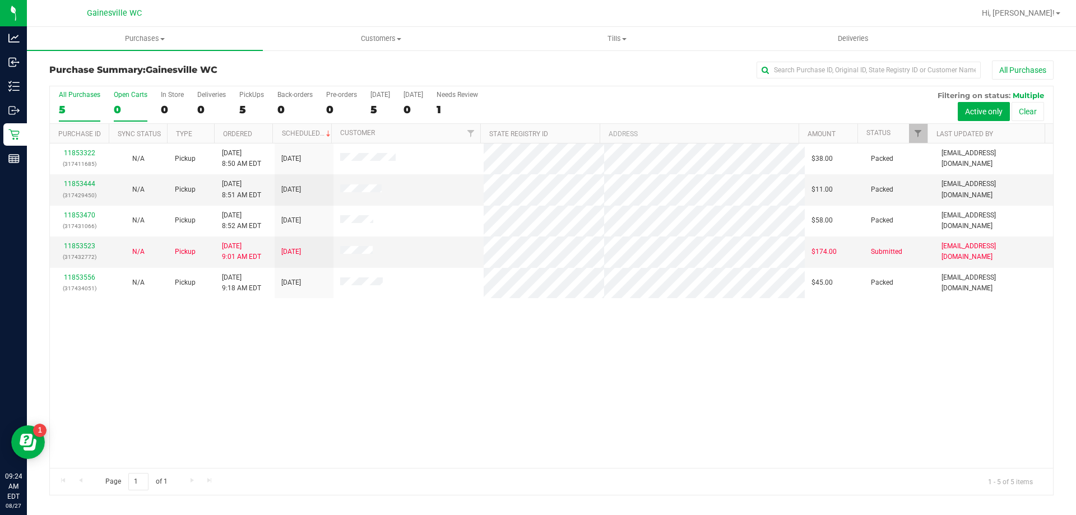
click at [133, 97] on div "Open Carts" at bounding box center [131, 95] width 34 height 8
click at [0, 0] on input "Open Carts 0" at bounding box center [0, 0] width 0 height 0
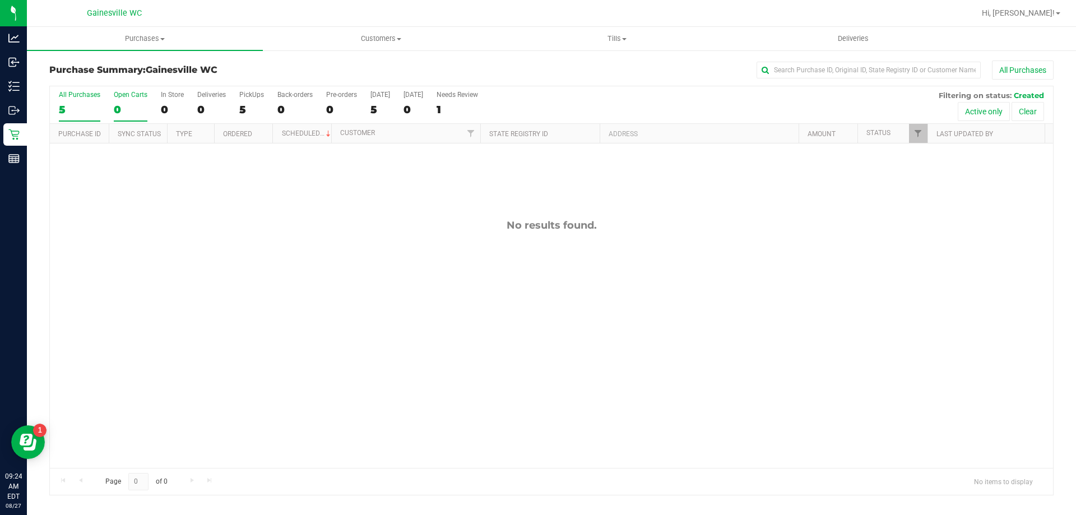
click at [78, 103] on div "5" at bounding box center [79, 109] width 41 height 13
click at [0, 0] on input "All Purchases 5" at bounding box center [0, 0] width 0 height 0
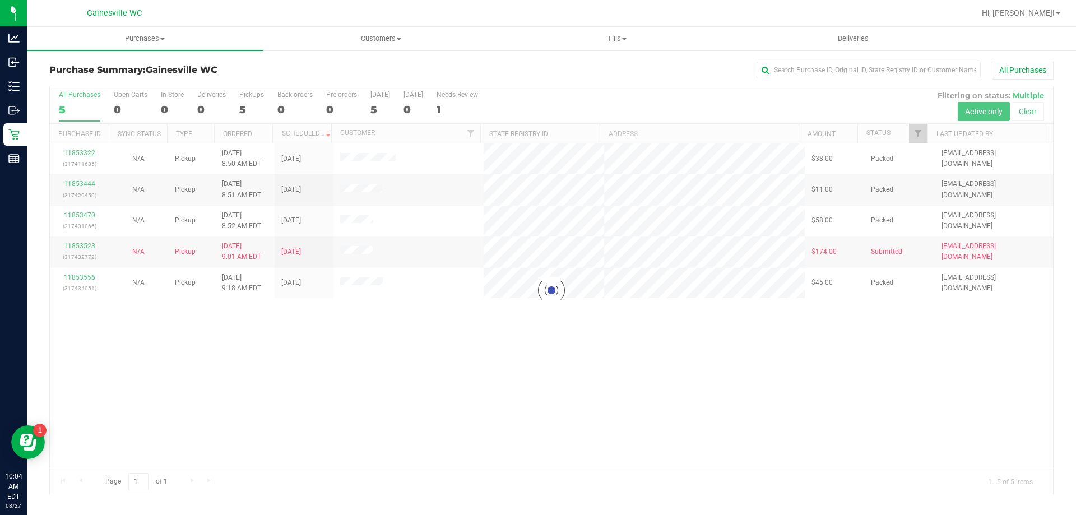
click at [280, 317] on div at bounding box center [551, 290] width 1003 height 409
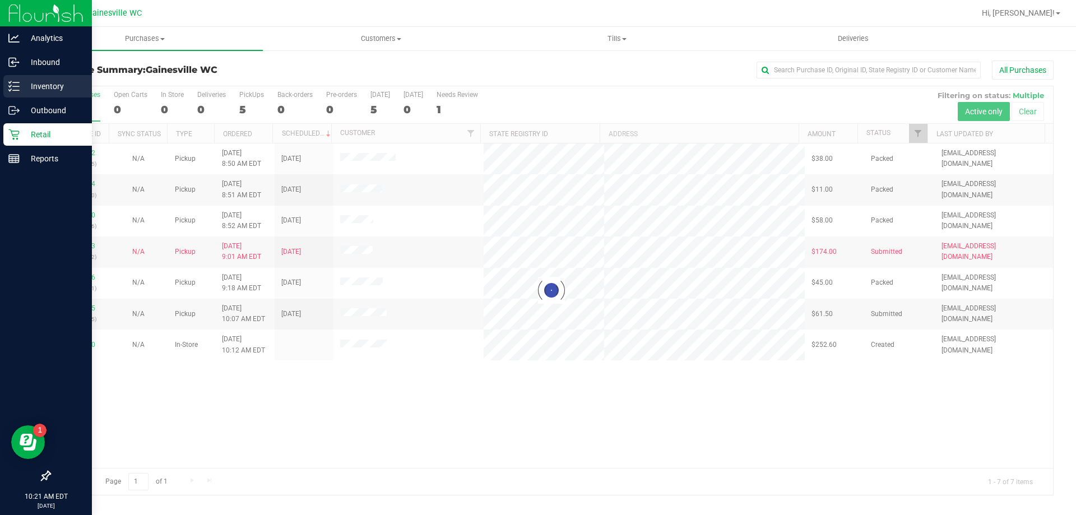
click at [18, 89] on icon at bounding box center [13, 86] width 11 height 11
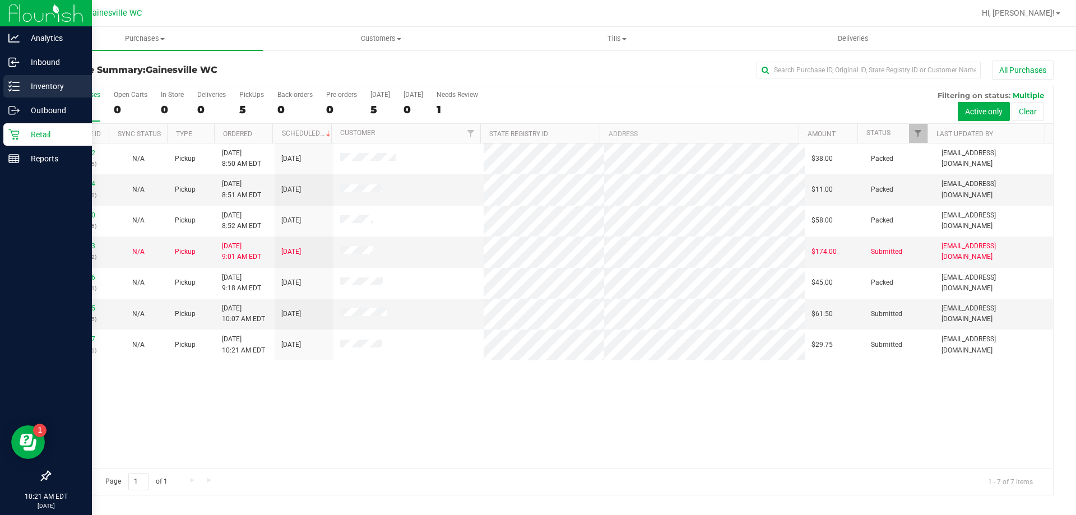
click at [24, 85] on p "Inventory" at bounding box center [53, 86] width 67 height 13
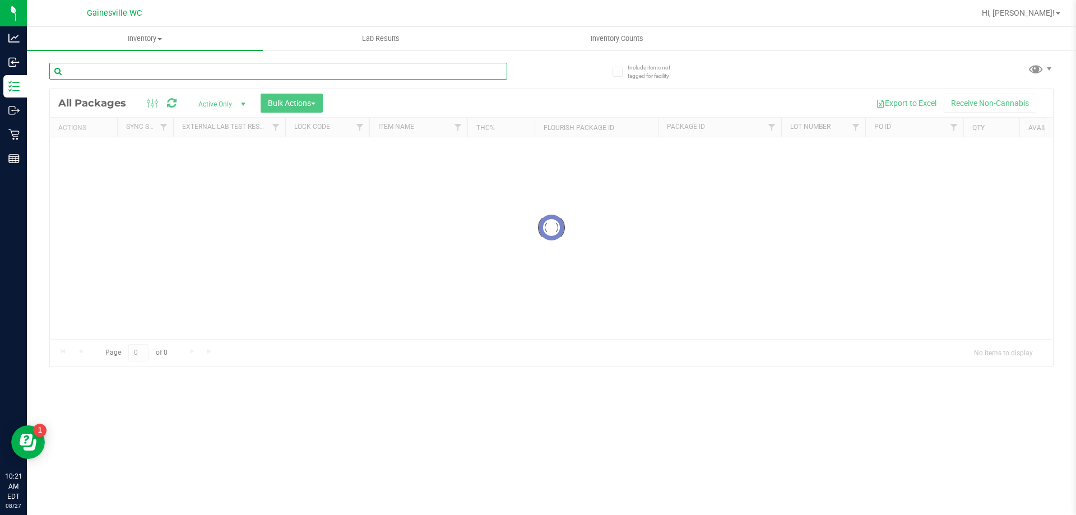
click at [249, 77] on input "text" at bounding box center [278, 71] width 458 height 17
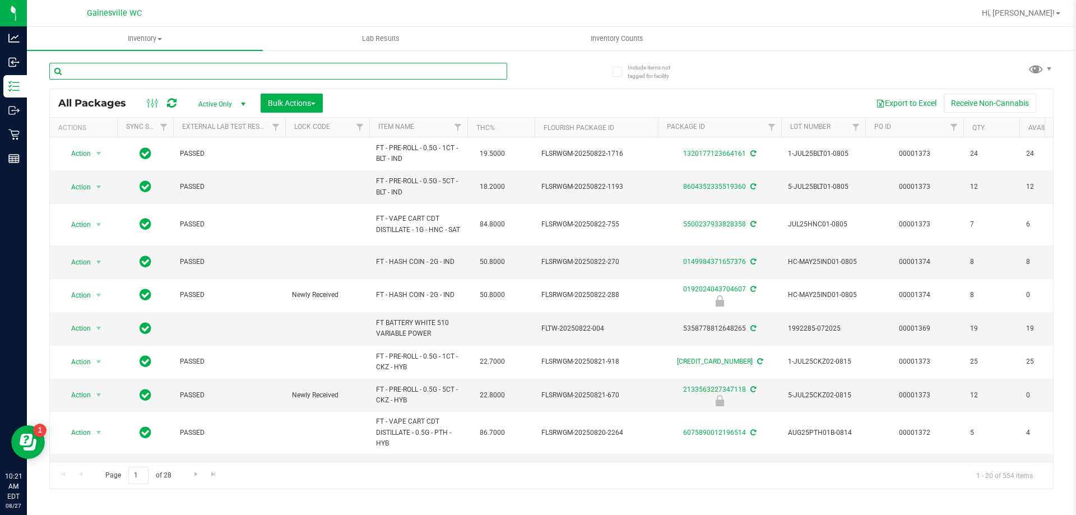
click at [225, 72] on input "text" at bounding box center [278, 71] width 458 height 17
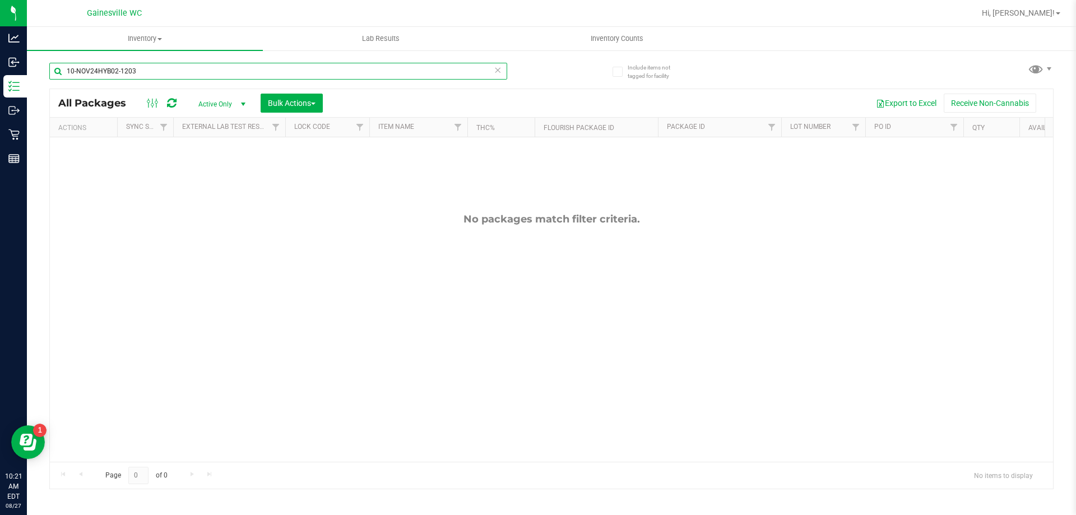
type input "10-NOV24HYB02-1203"
click at [219, 102] on span "Active Only" at bounding box center [220, 104] width 62 height 16
click at [211, 170] on li "All" at bounding box center [219, 172] width 61 height 17
click at [495, 68] on icon at bounding box center [498, 69] width 8 height 13
click at [476, 67] on input "text" at bounding box center [278, 71] width 458 height 17
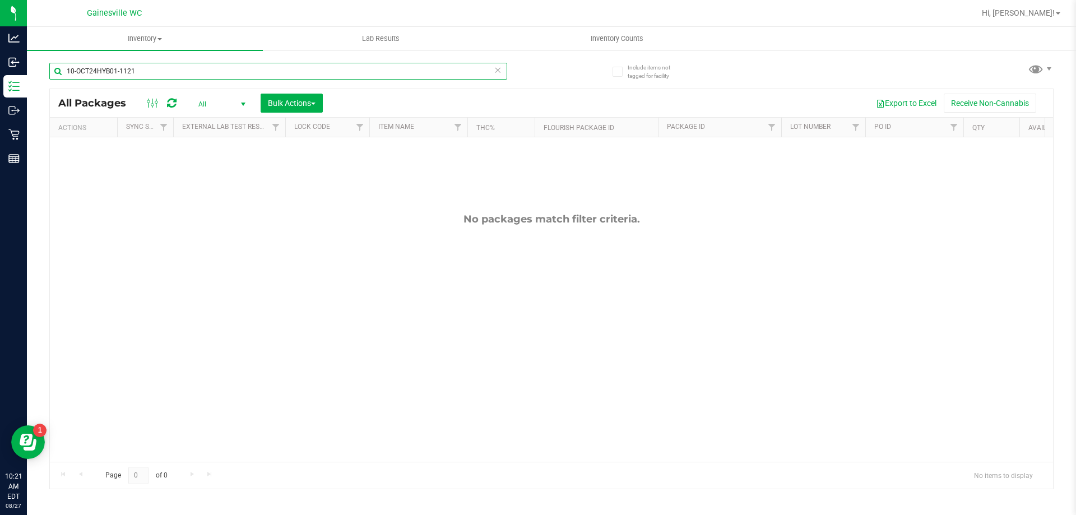
type input "10-OCT24HYB01-1121"
click at [495, 72] on icon at bounding box center [498, 69] width 8 height 13
click at [463, 71] on input "text" at bounding box center [278, 71] width 458 height 17
type input "W-JUN25RPB02-0731"
click at [495, 71] on icon at bounding box center [498, 69] width 8 height 13
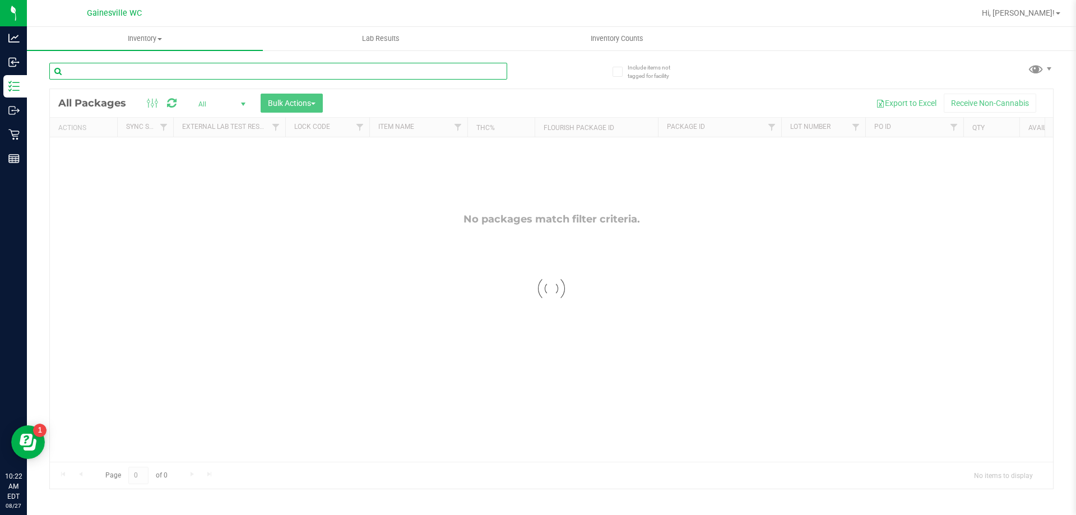
click at [462, 74] on input "text" at bounding box center [278, 71] width 458 height 17
type input "O-JUL25HYB01-0728"
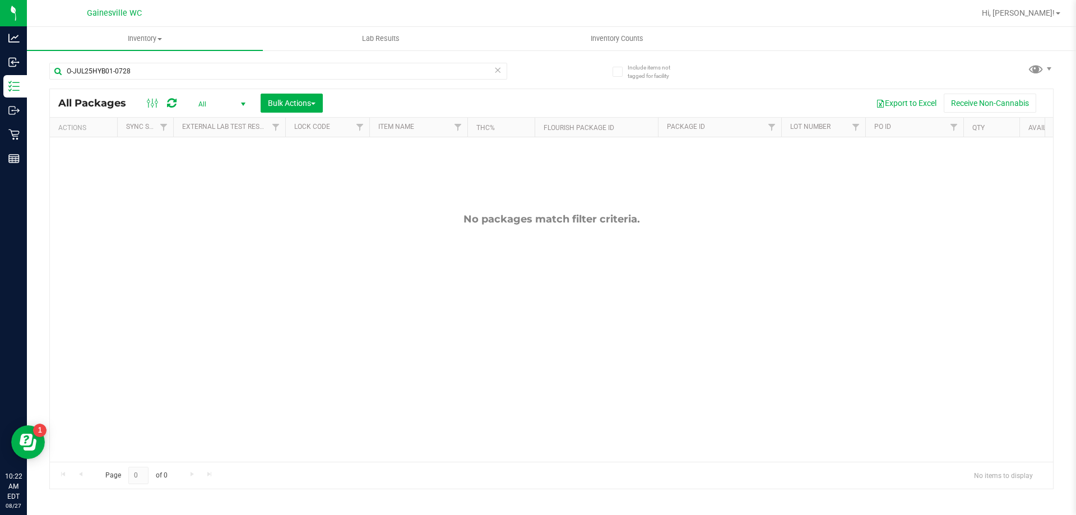
click at [494, 71] on icon at bounding box center [498, 69] width 8 height 13
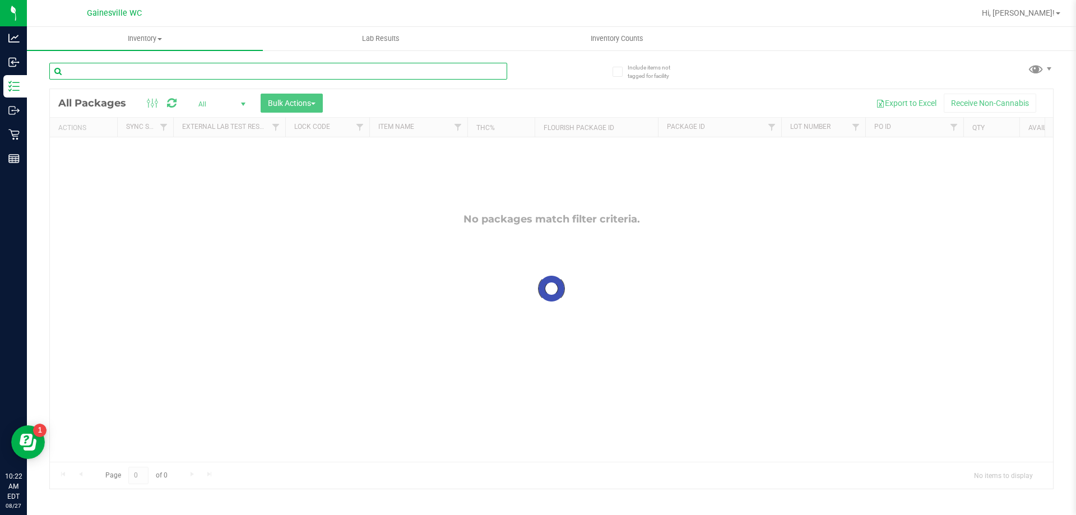
click at [472, 67] on input "text" at bounding box center [278, 71] width 458 height 17
type input "W-JUL25BCT04-0806"
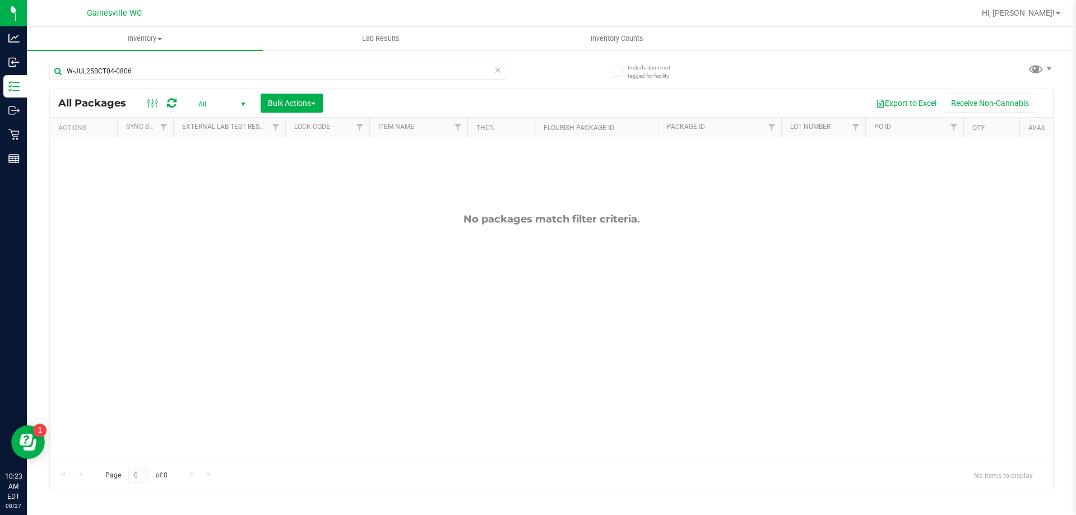
click at [496, 71] on icon at bounding box center [498, 69] width 8 height 13
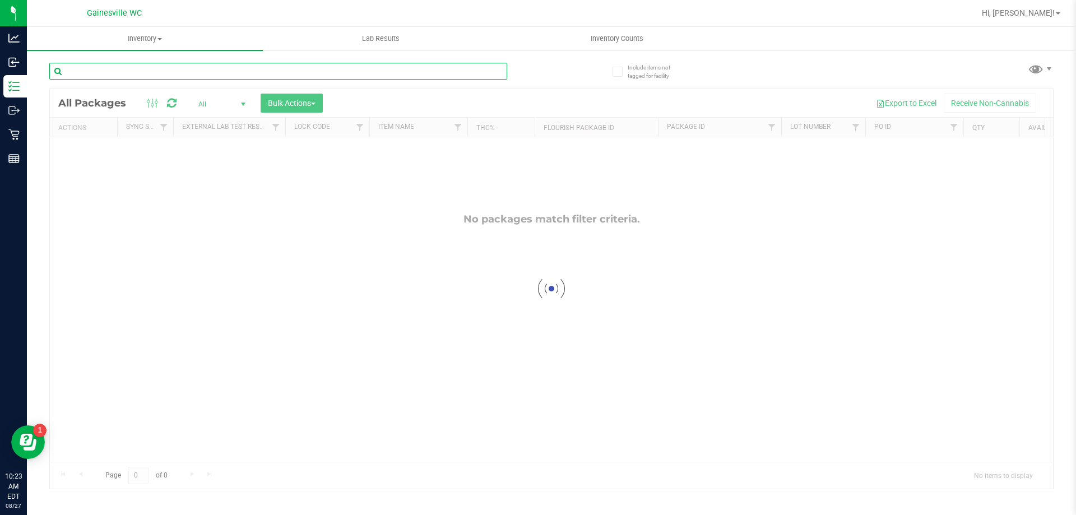
click at [473, 70] on input "text" at bounding box center [278, 71] width 458 height 17
type input "W-AUG25FIC01-0812"
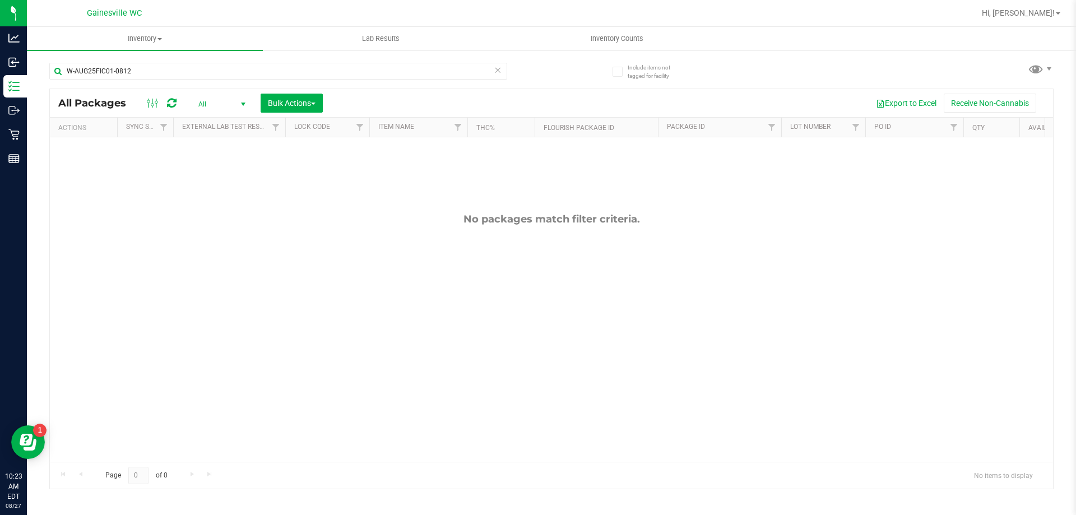
click at [497, 69] on icon at bounding box center [498, 69] width 8 height 13
click at [514, 60] on div at bounding box center [300, 71] width 502 height 36
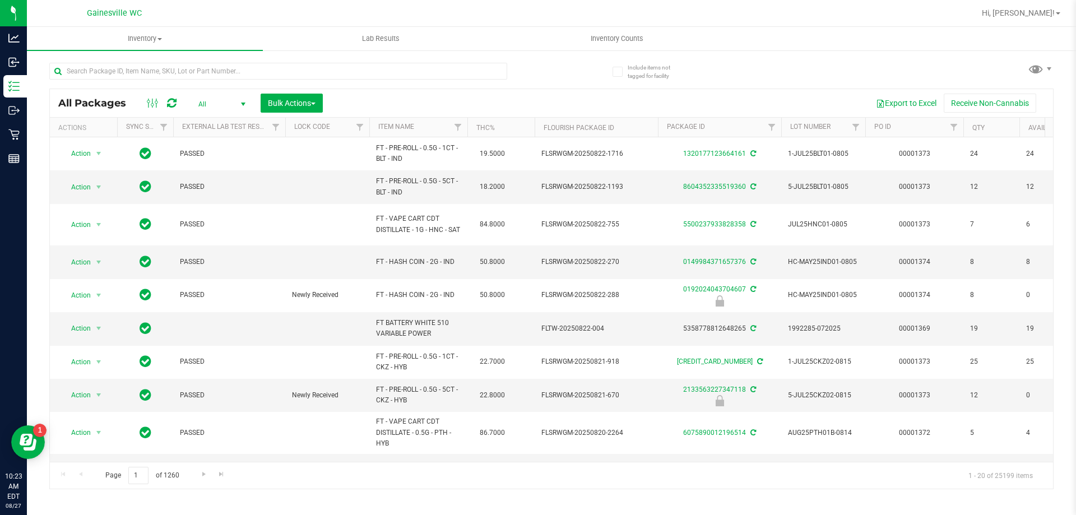
click at [716, 71] on div "All Packages All Active Only Lab Samples Locked All External Internal Bulk Acti…" at bounding box center [551, 270] width 1004 height 437
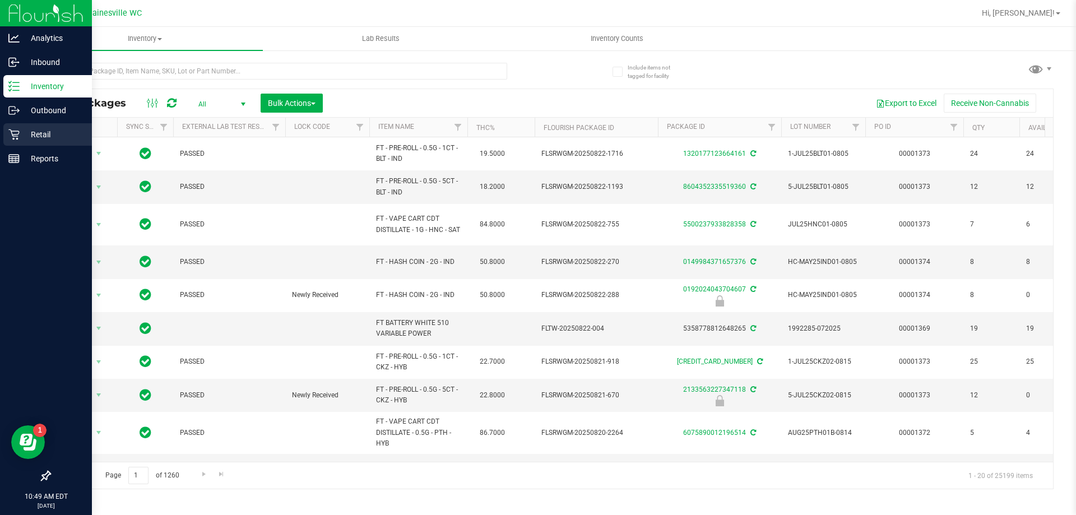
click at [50, 141] on div "Retail" at bounding box center [47, 134] width 89 height 22
